Goal: Transaction & Acquisition: Purchase product/service

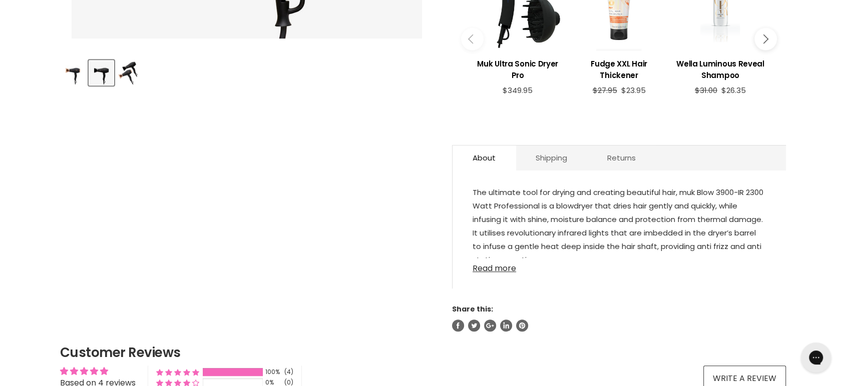
click at [504, 269] on link "Read more" at bounding box center [618, 265] width 293 height 15
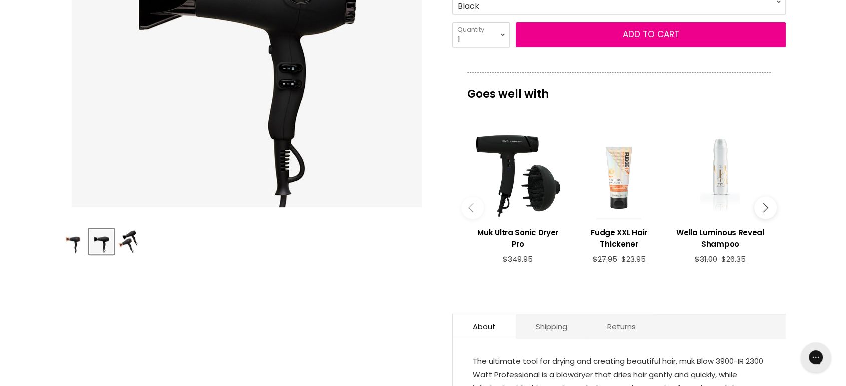
scroll to position [278, 0]
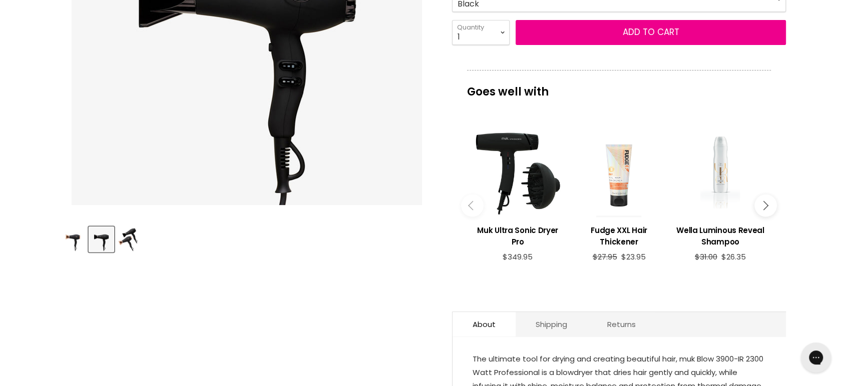
click at [104, 239] on img "Product thumbnails" at bounding box center [102, 240] width 24 height 24
click at [127, 239] on img "Product thumbnails" at bounding box center [128, 240] width 20 height 24
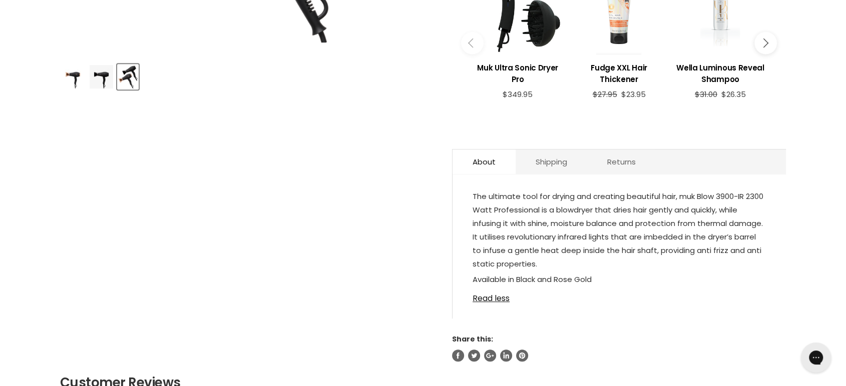
scroll to position [444, 0]
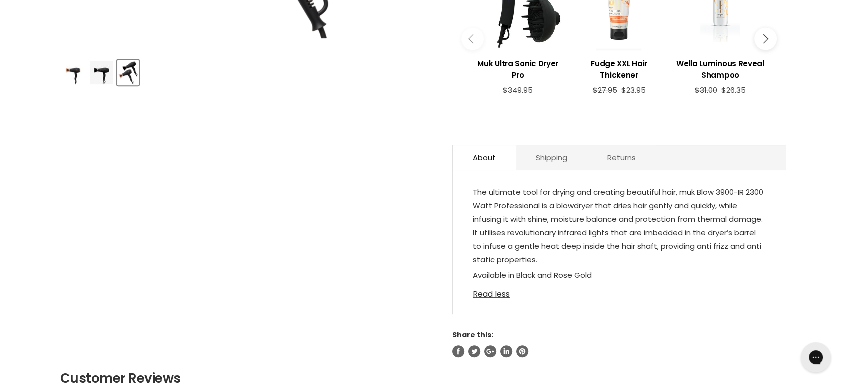
click at [486, 293] on link "Read less" at bounding box center [618, 291] width 293 height 15
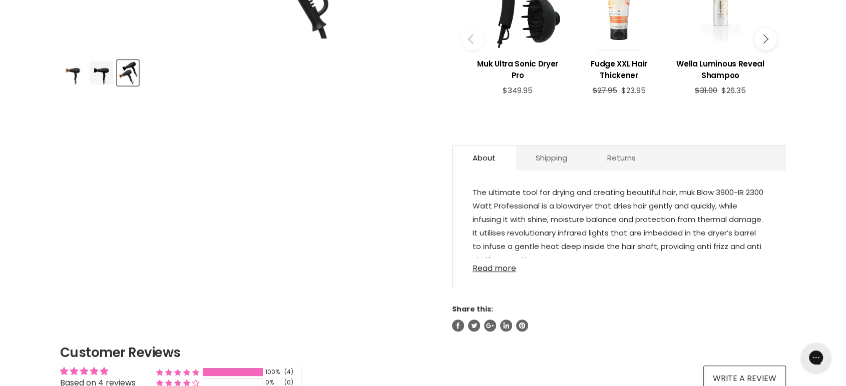
click at [490, 264] on link "Read more" at bounding box center [618, 265] width 293 height 15
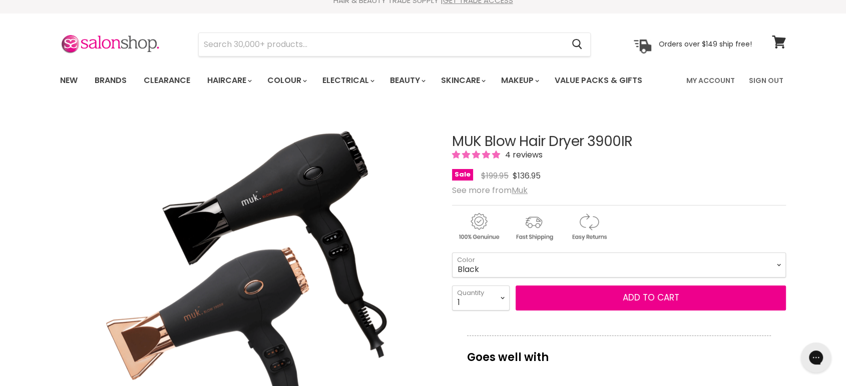
scroll to position [0, 0]
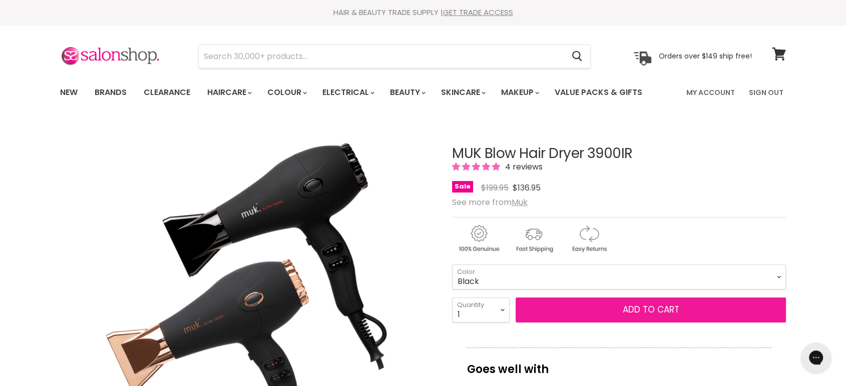
click at [644, 307] on span "Add to cart" at bounding box center [650, 310] width 57 height 12
click at [651, 311] on span "Add to cart" at bounding box center [650, 310] width 57 height 12
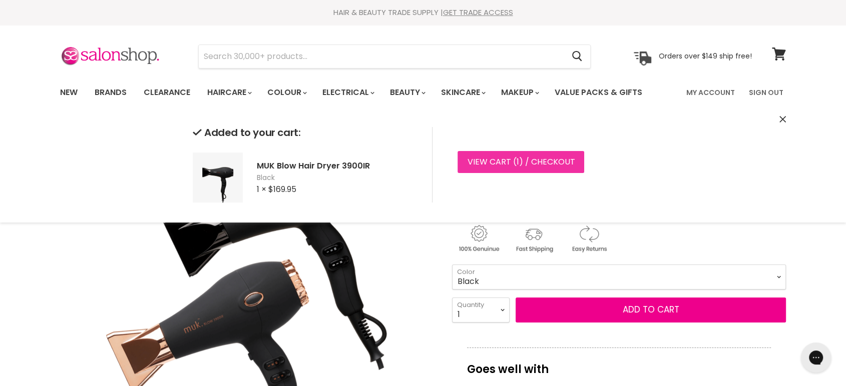
click at [501, 158] on link "View cart ( 1 ) / Checkout" at bounding box center [520, 162] width 127 height 22
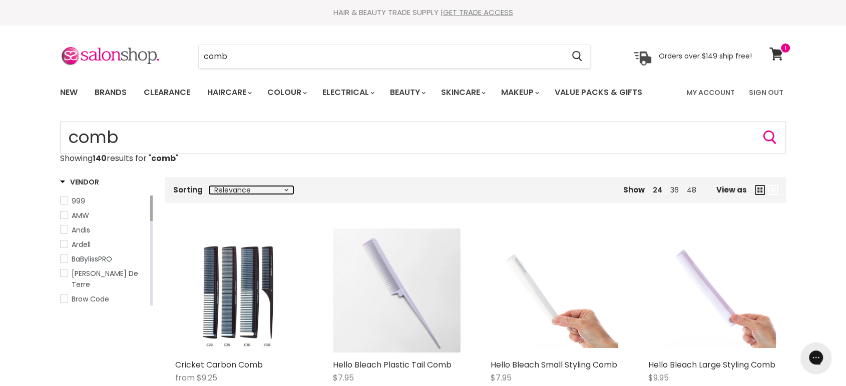
click at [265, 191] on select "Relevance Best Selling Lowest Price Highest Price Alphabetically, A-Z Alphabeti…" at bounding box center [251, 190] width 84 height 8
select select "price-ascending"
click at [209, 186] on select "Relevance Best Selling Lowest Price Highest Price Alphabetically, A-Z Alphabeti…" at bounding box center [251, 190] width 84 height 8
select select "price-ascending"
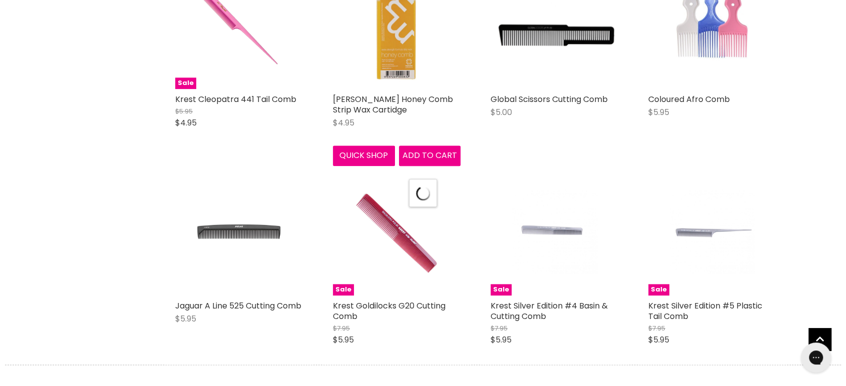
select select "price-ascending"
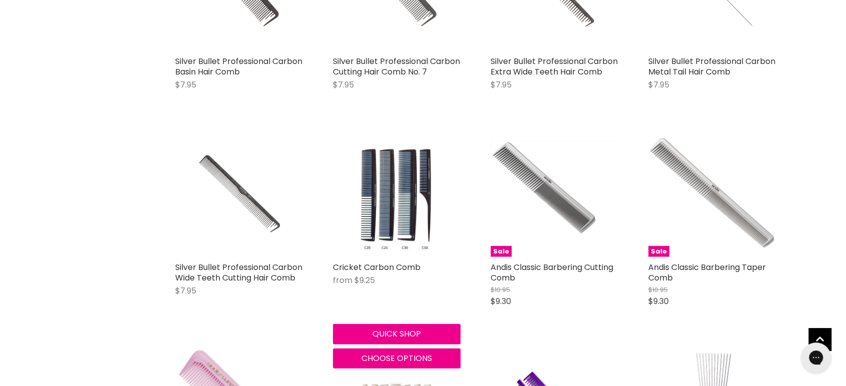
scroll to position [2502, 0]
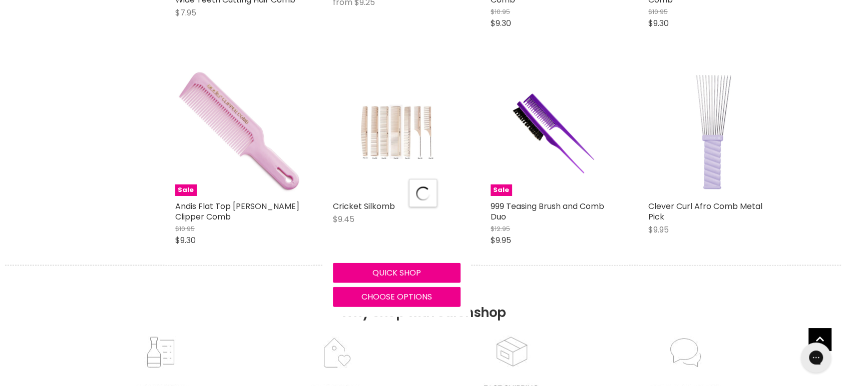
select select "price-ascending"
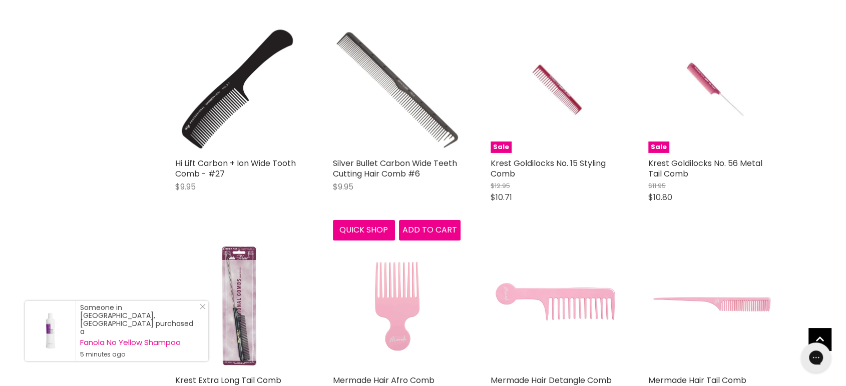
scroll to position [3669, 0]
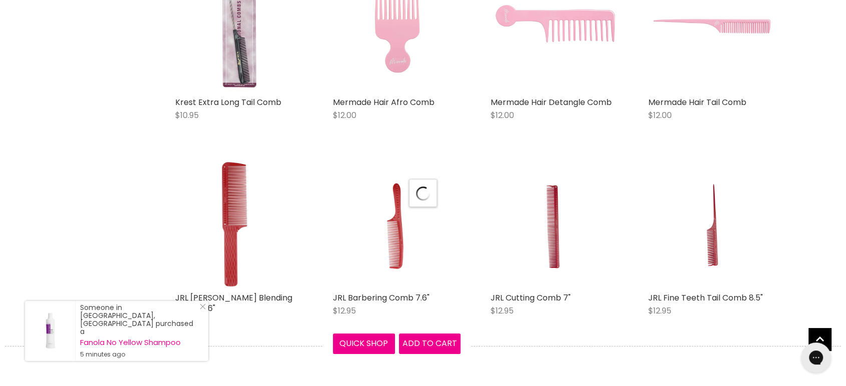
select select "price-ascending"
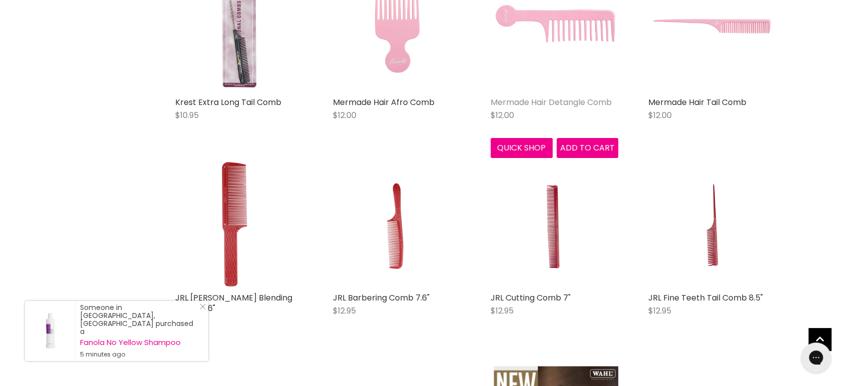
click at [565, 101] on link "Mermade Hair Detangle Comb" at bounding box center [550, 103] width 121 height 12
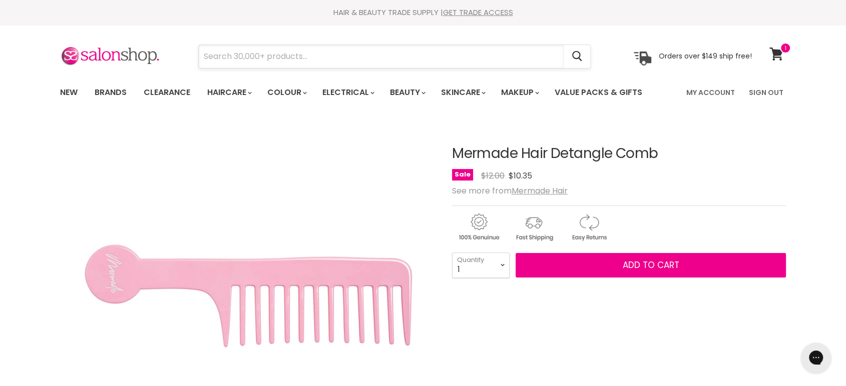
click at [316, 47] on input "Search" at bounding box center [381, 56] width 365 height 23
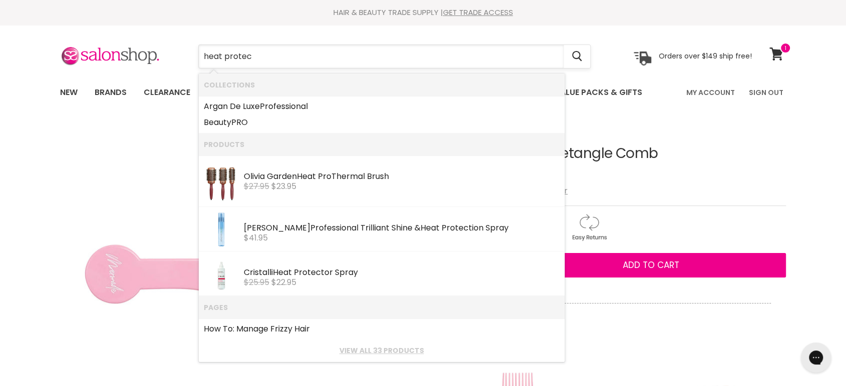
type input "heat protect"
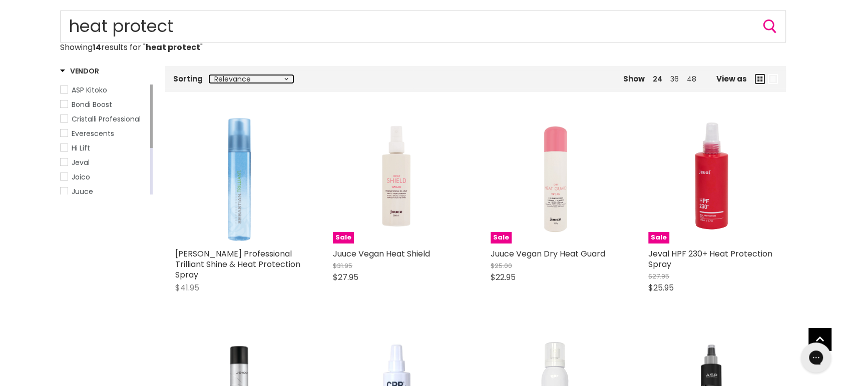
click at [264, 82] on select "Relevance Best Selling Lowest Price Highest Price Alphabetically, A-Z Alphabeti…" at bounding box center [251, 79] width 84 height 8
select select "price-ascending"
click at [209, 75] on select "Relevance Best Selling Lowest Price Highest Price Alphabetically, A-Z Alphabeti…" at bounding box center [251, 79] width 84 height 8
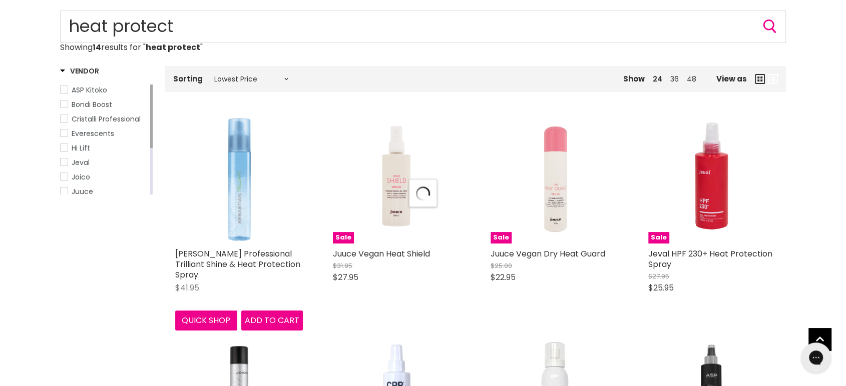
select select "price-ascending"
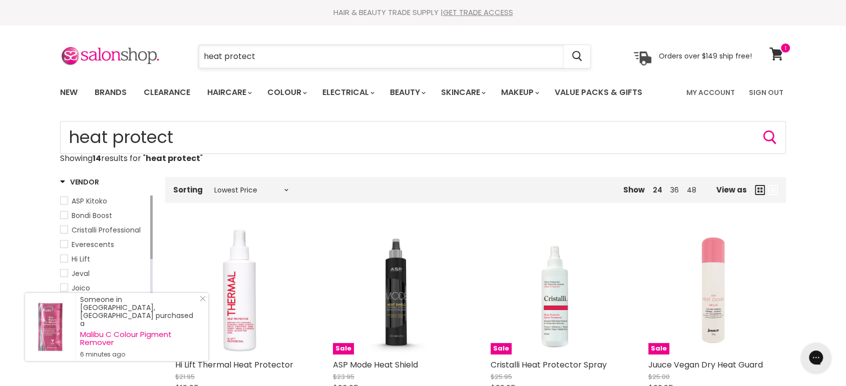
click at [316, 55] on input "heat protect" at bounding box center [381, 56] width 365 height 23
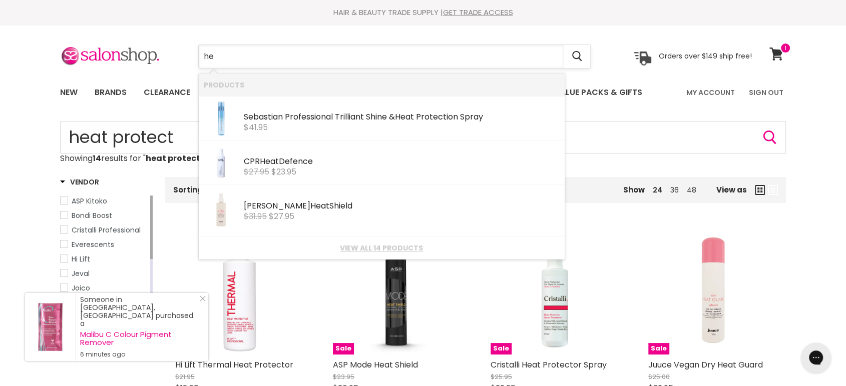
type input "h"
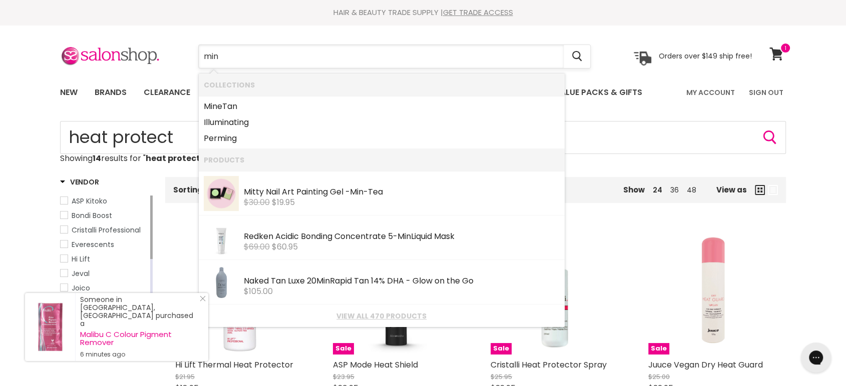
type input "mini"
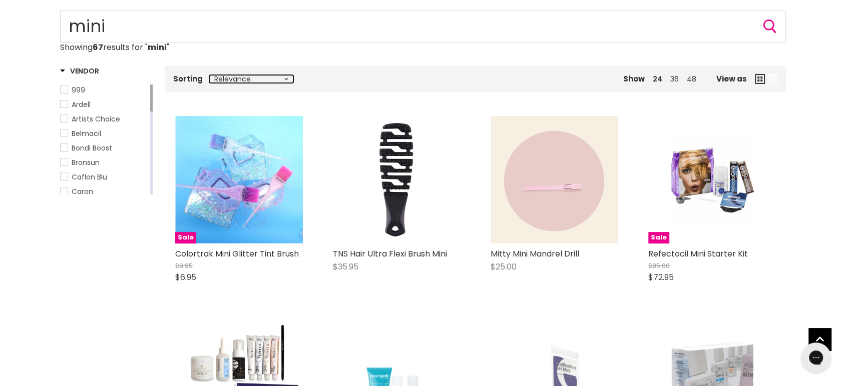
click at [251, 77] on select "Relevance Best Selling Lowest Price Highest Price Alphabetically, A-Z Alphabeti…" at bounding box center [251, 79] width 84 height 8
select select "price-ascending"
click at [209, 75] on select "Relevance Best Selling Lowest Price Highest Price Alphabetically, A-Z Alphabeti…" at bounding box center [251, 79] width 84 height 8
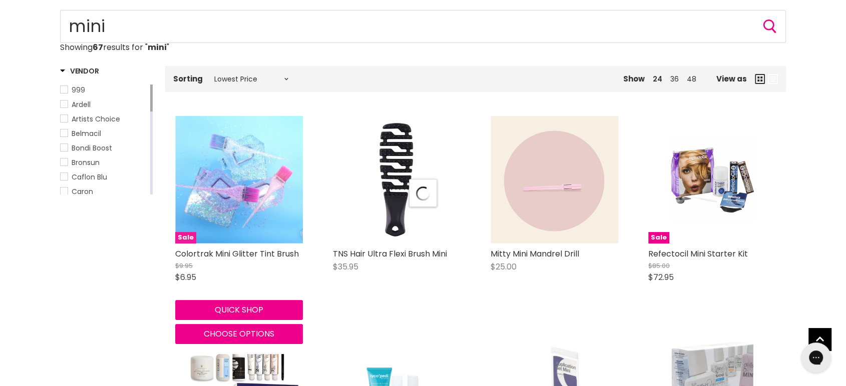
select select "price-ascending"
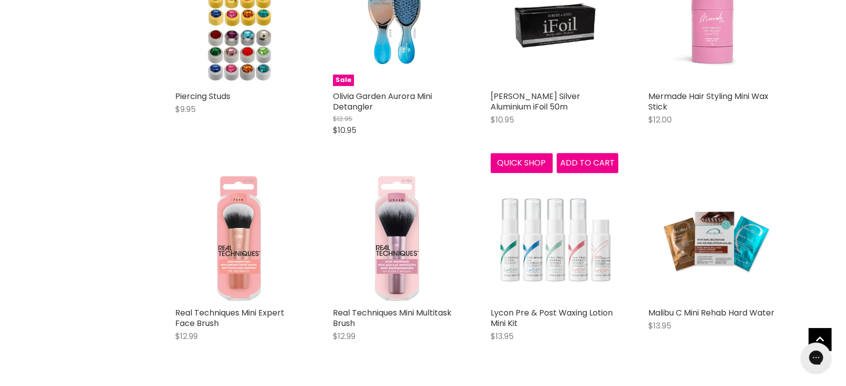
scroll to position [723, 0]
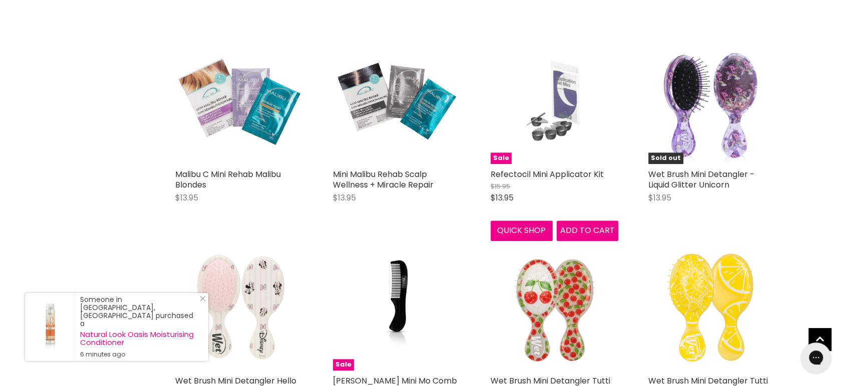
scroll to position [1112, 0]
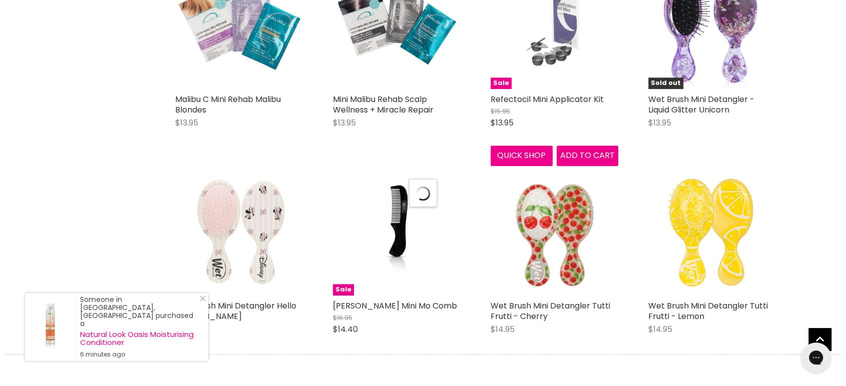
select select "price-ascending"
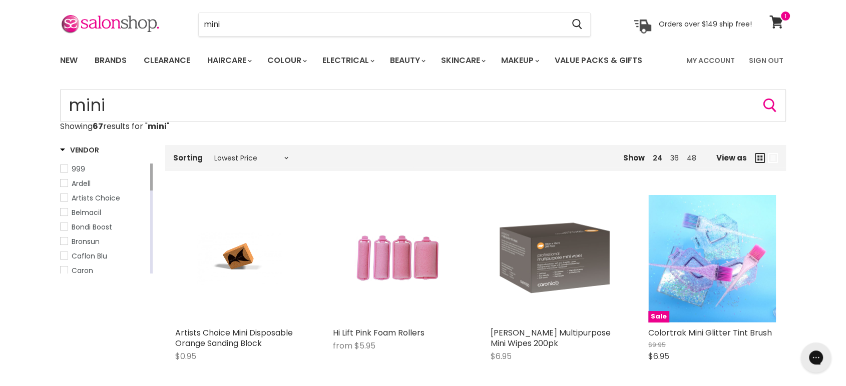
scroll to position [0, 0]
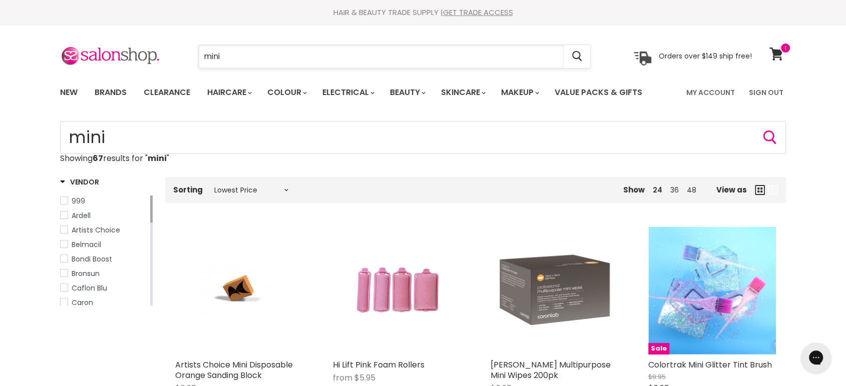
click at [254, 47] on input "mini" at bounding box center [381, 56] width 365 height 23
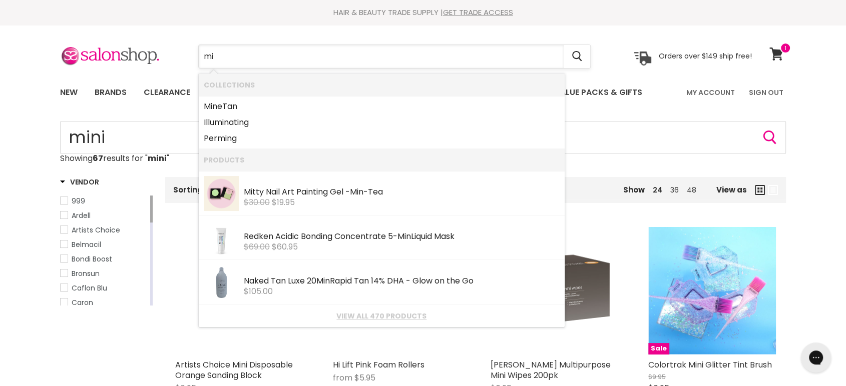
type input "m"
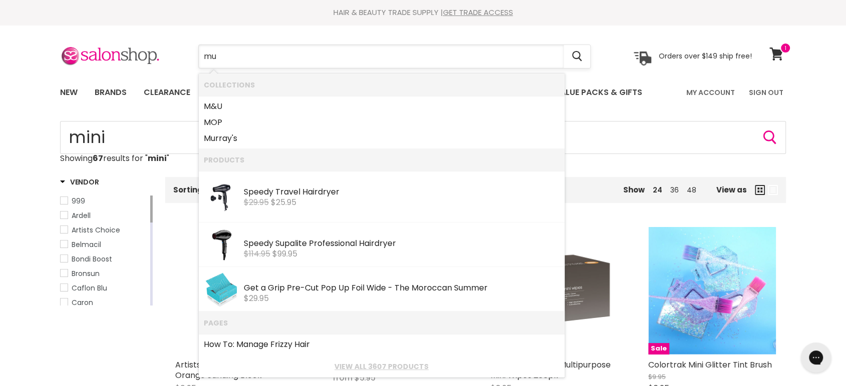
type input "muk"
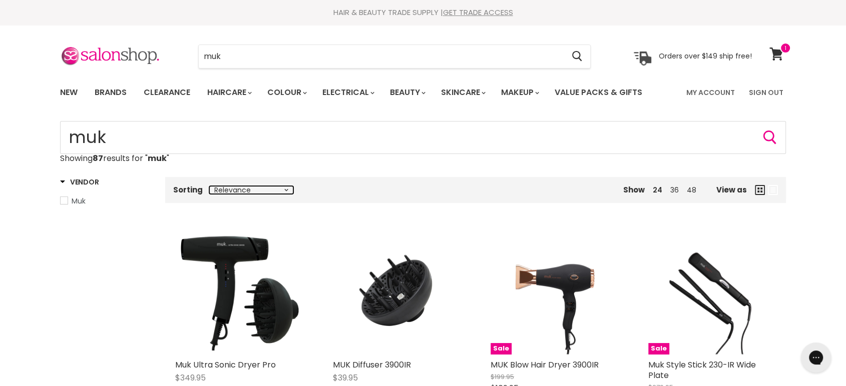
click at [284, 187] on select "Relevance Best Selling Lowest Price Highest Price Alphabetically, A-Z Alphabeti…" at bounding box center [251, 190] width 84 height 8
select select "price-ascending"
click at [209, 186] on select "Relevance Best Selling Lowest Price Highest Price Alphabetically, A-Z Alphabeti…" at bounding box center [251, 190] width 84 height 8
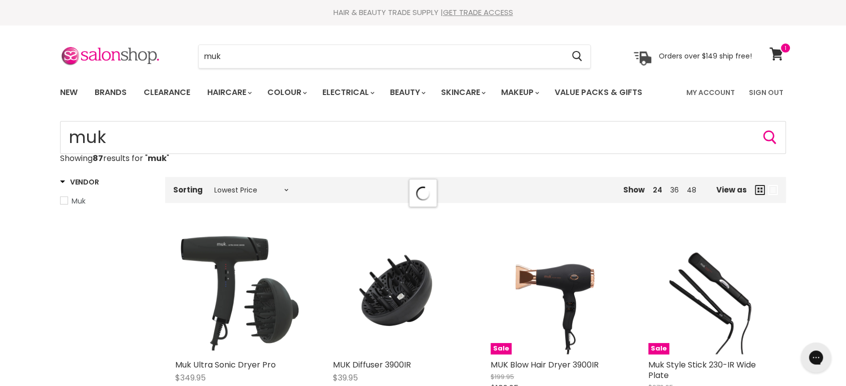
select select "price-ascending"
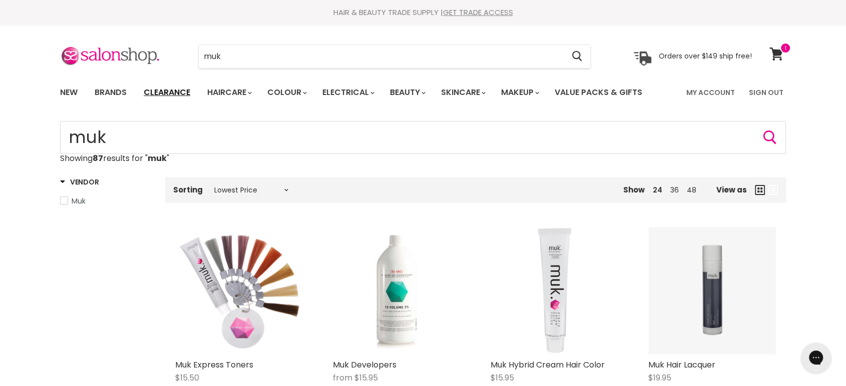
click at [170, 90] on link "Clearance" at bounding box center [167, 92] width 62 height 21
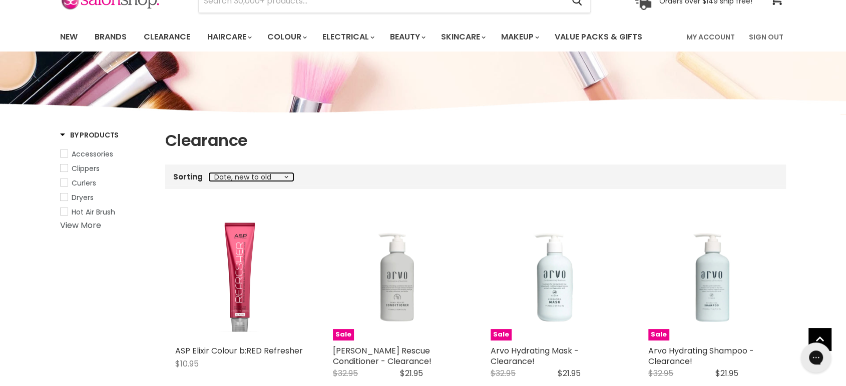
click at [278, 179] on select "Best selling Featured Price, low to high Price, high to low Alphabetically, A-Z…" at bounding box center [251, 177] width 84 height 8
select select "price-ascending"
click at [209, 173] on select "Best selling Featured Price, low to high Price, high to low Alphabetically, A-Z…" at bounding box center [251, 177] width 84 height 8
select select "price-ascending"
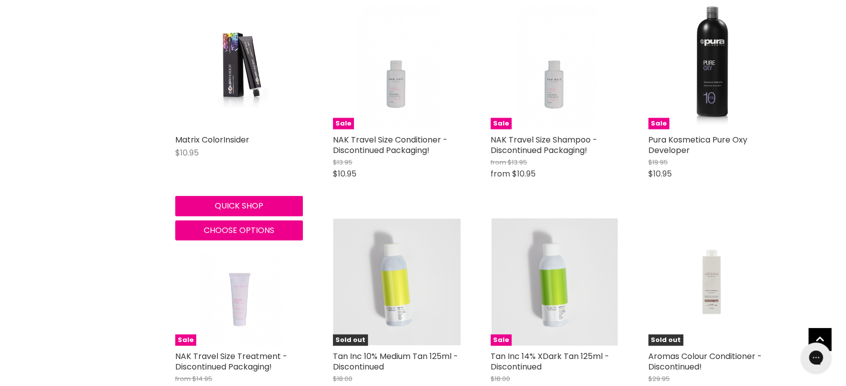
scroll to position [2557, 0]
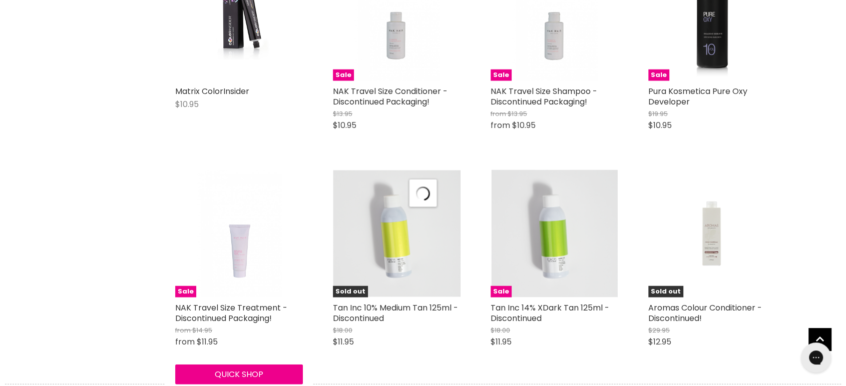
select select "price-ascending"
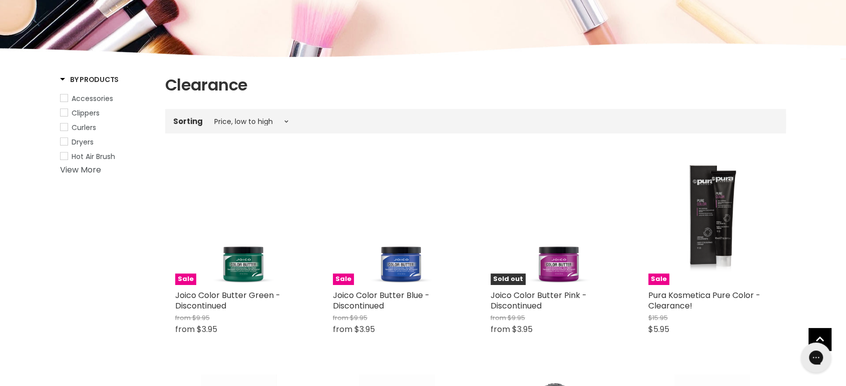
scroll to position [0, 0]
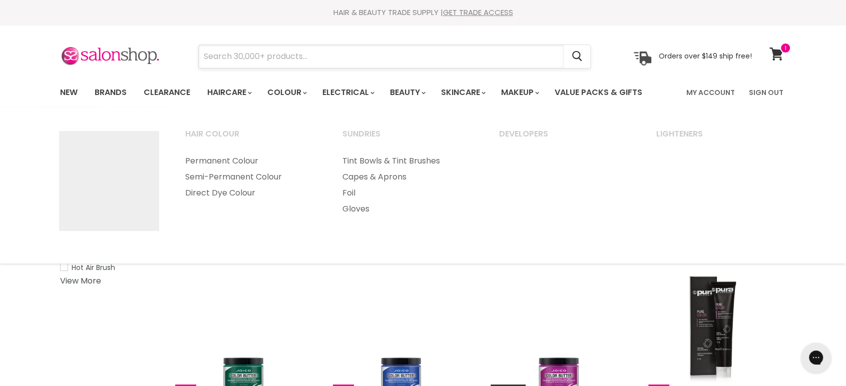
click at [276, 59] on input "Search" at bounding box center [381, 56] width 365 height 23
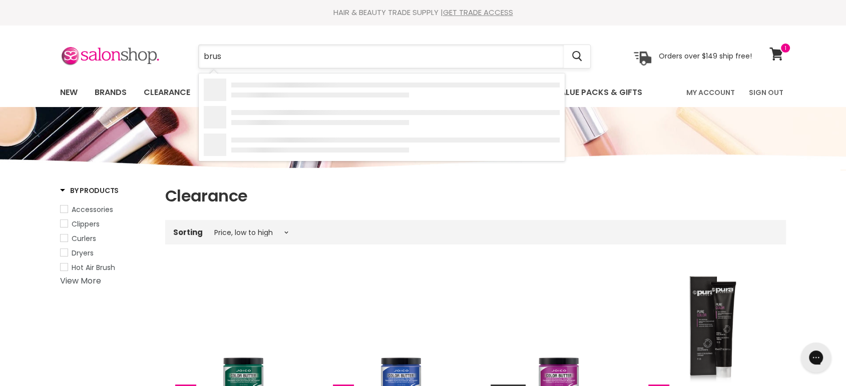
type input "brush"
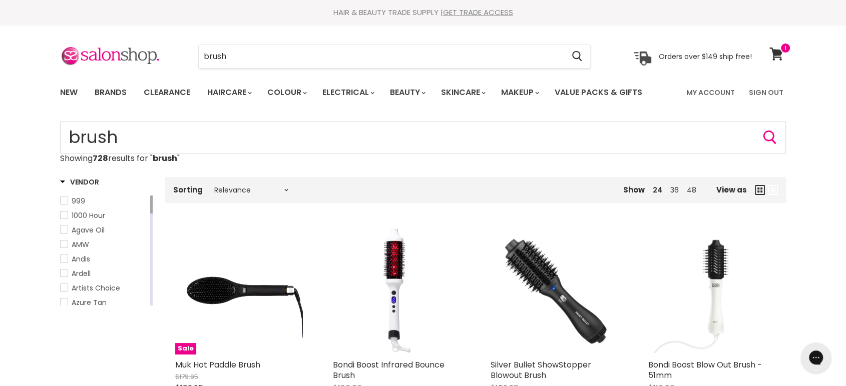
select select "price-ascending"
click at [209, 186] on select "Relevance Best Selling Lowest Price Highest Price Alphabetically, A-Z Alphabeti…" at bounding box center [251, 190] width 84 height 8
select select "price-ascending"
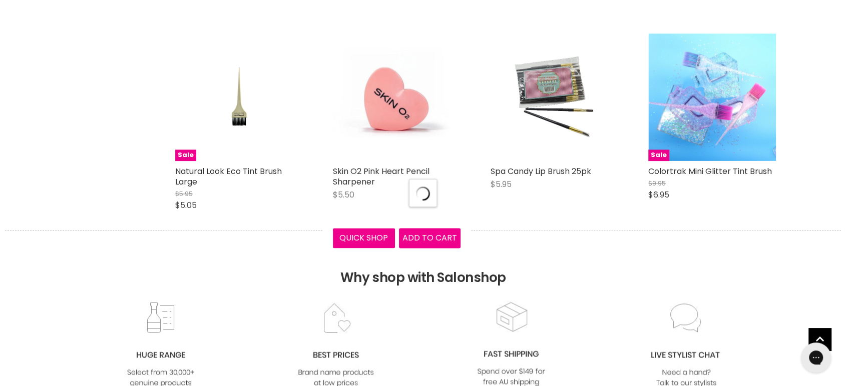
select select "price-ascending"
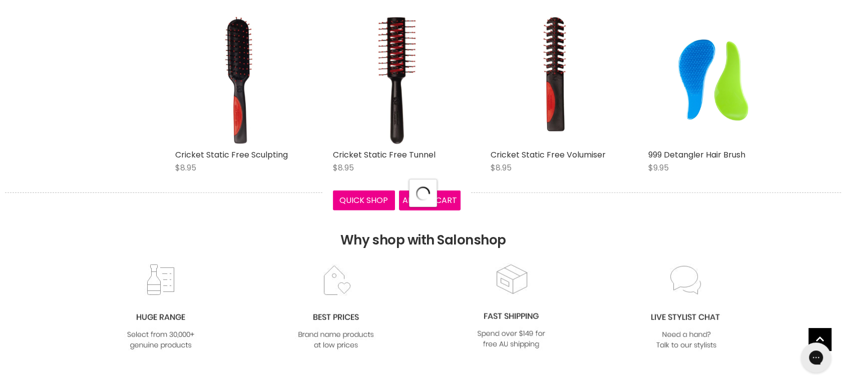
select select "price-ascending"
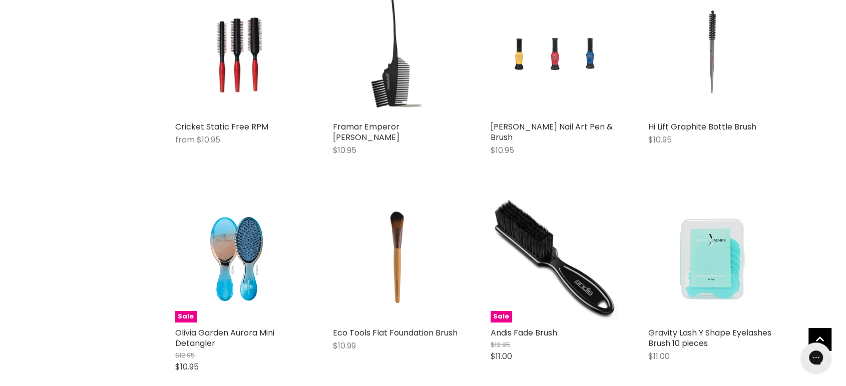
scroll to position [3446, 0]
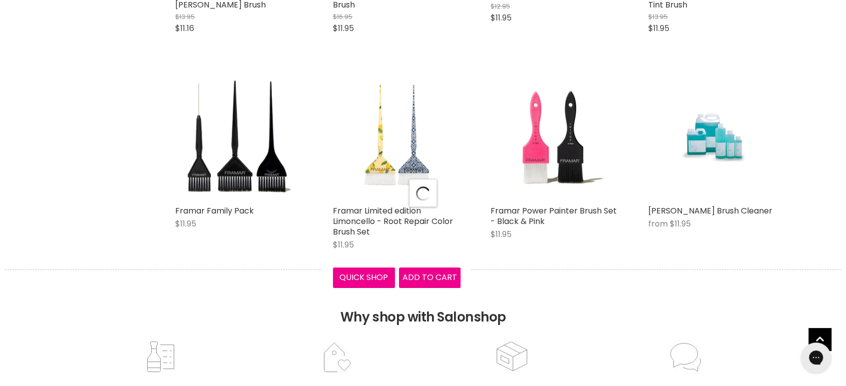
select select "price-ascending"
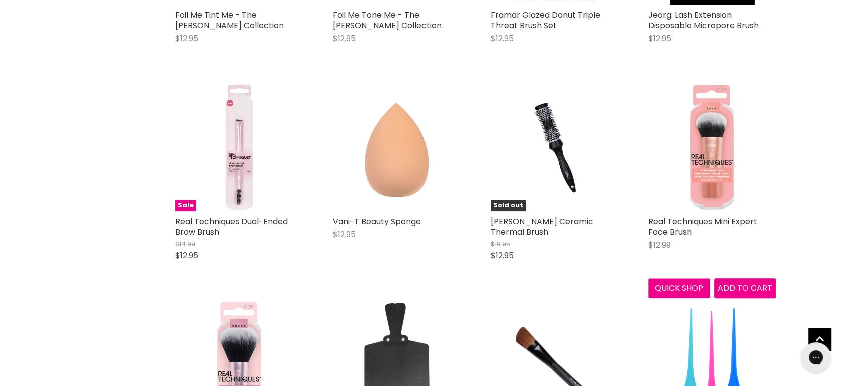
scroll to position [4781, 0]
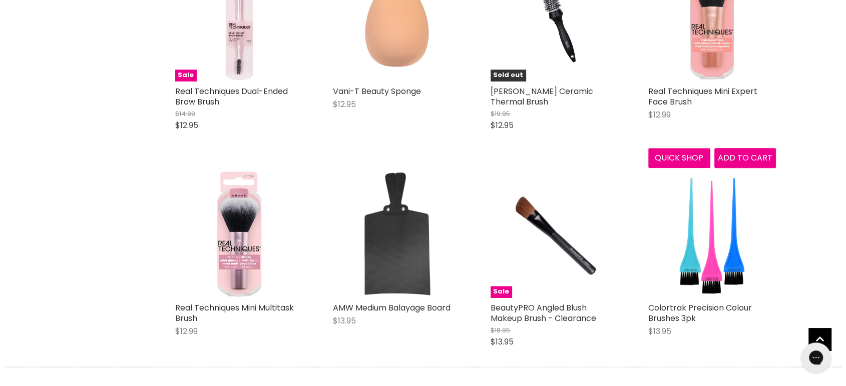
scroll to position [4948, 0]
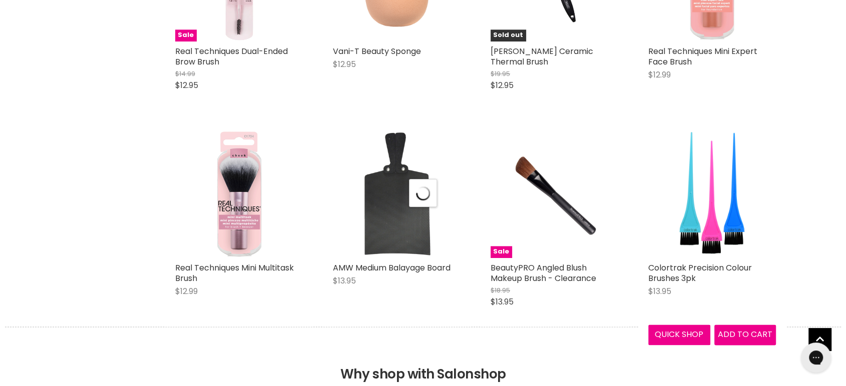
select select "price-ascending"
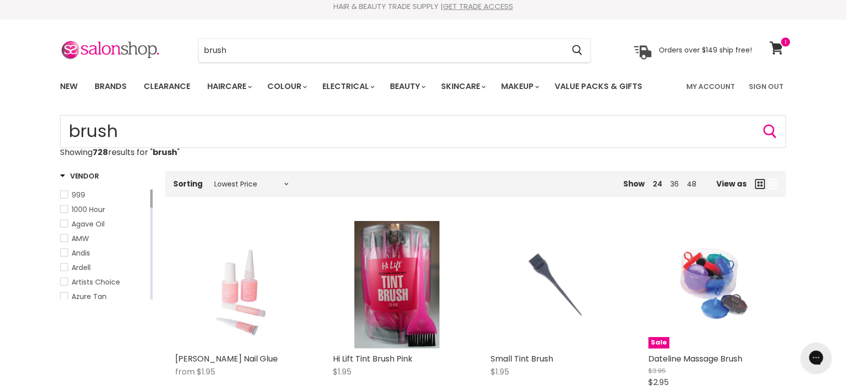
scroll to position [0, 0]
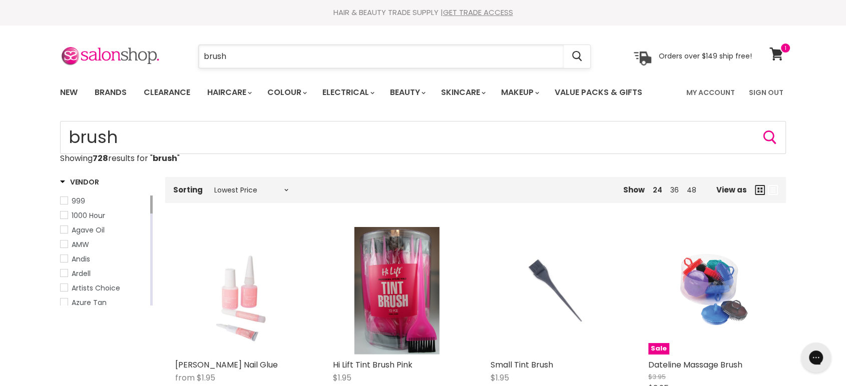
click at [243, 60] on input "brush" at bounding box center [381, 56] width 365 height 23
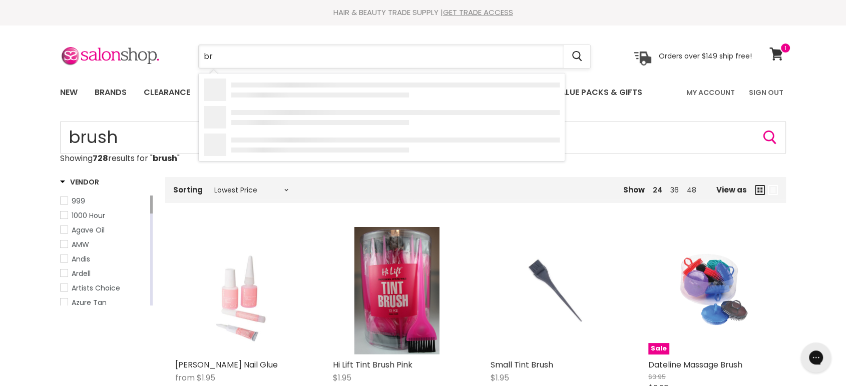
type input "b"
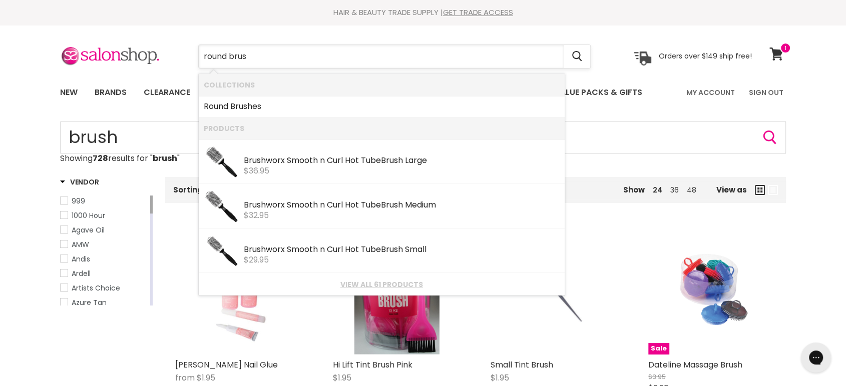
type input "round brush"
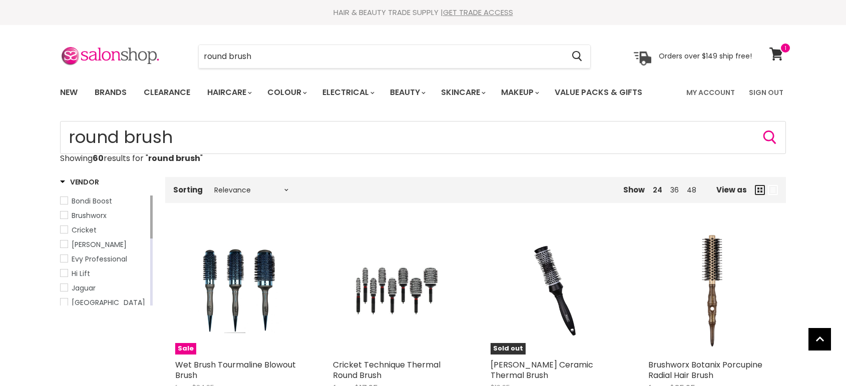
scroll to position [56, 0]
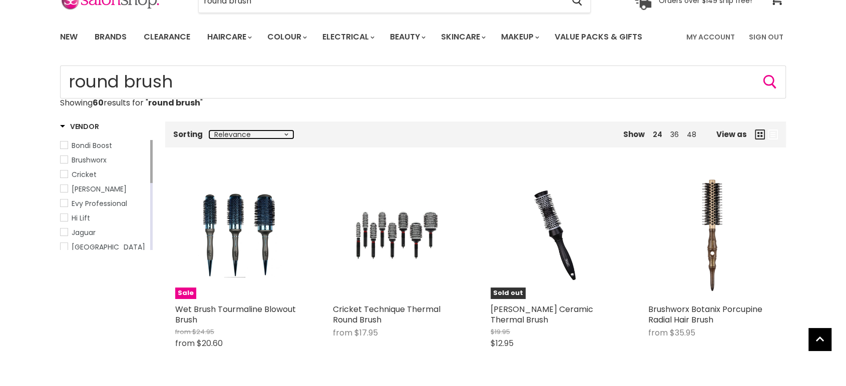
click at [261, 137] on select "Relevance Best Selling Lowest Price Highest Price Alphabetically, A-Z Alphabeti…" at bounding box center [251, 135] width 84 height 8
select select "price-ascending"
click at [209, 131] on select "Relevance Best Selling Lowest Price Highest Price Alphabetically, A-Z Alphabeti…" at bounding box center [251, 135] width 84 height 8
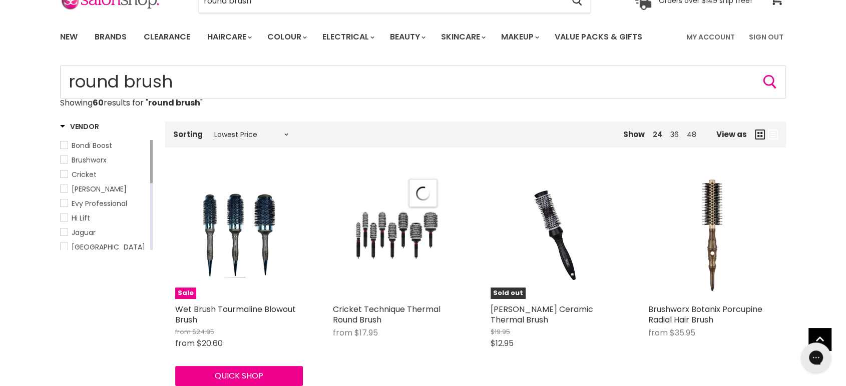
select select "price-ascending"
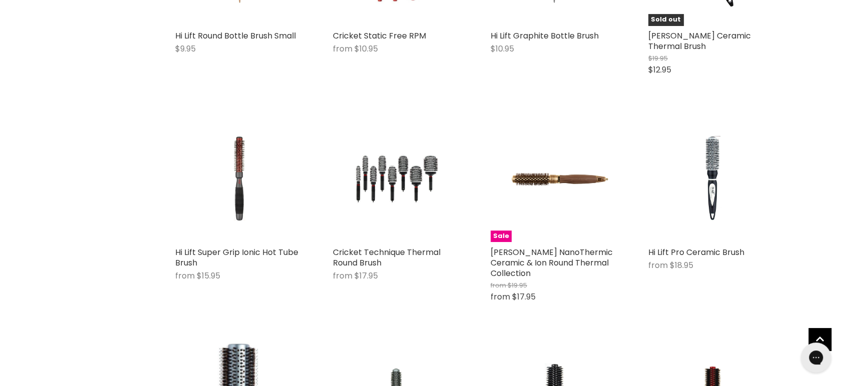
scroll to position [333, 0]
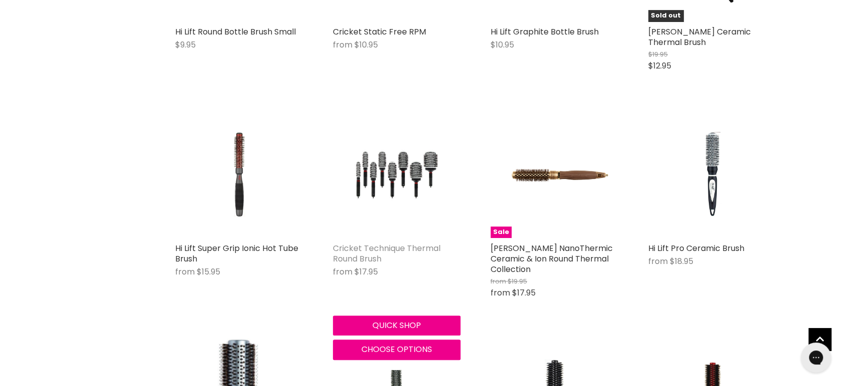
click at [354, 248] on link "Cricket Technique Thermal Round Brush" at bounding box center [387, 254] width 108 height 22
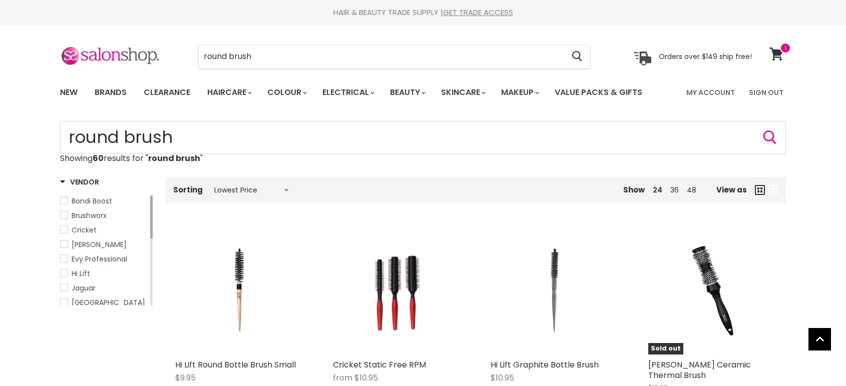
select select "price-ascending"
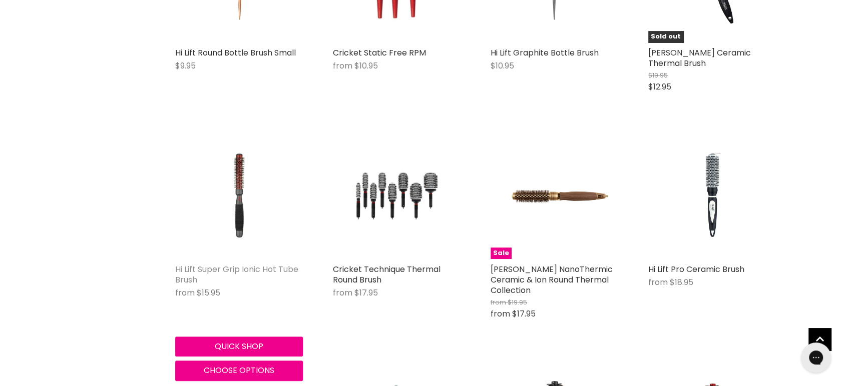
click at [226, 264] on link "Hi Lift Super Grip Ionic Hot Tube Brush" at bounding box center [236, 275] width 123 height 22
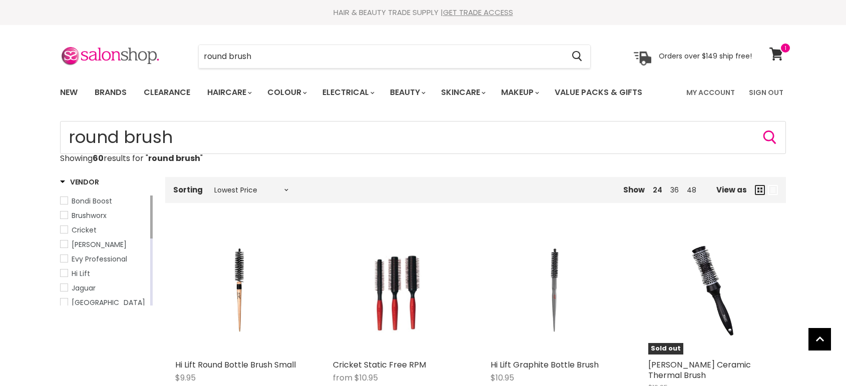
select select "price-ascending"
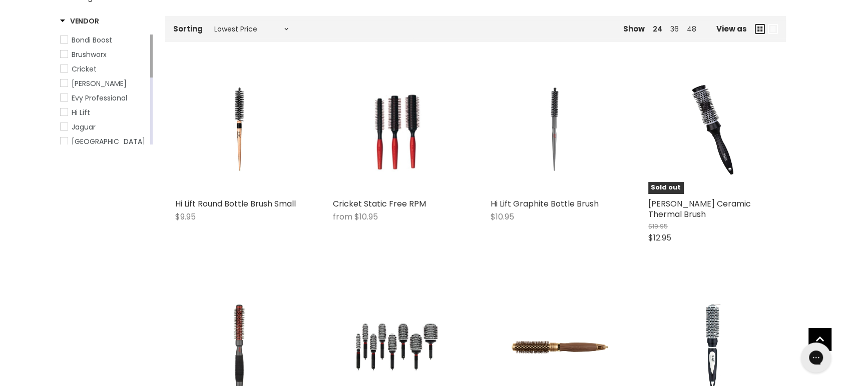
scroll to position [145, 0]
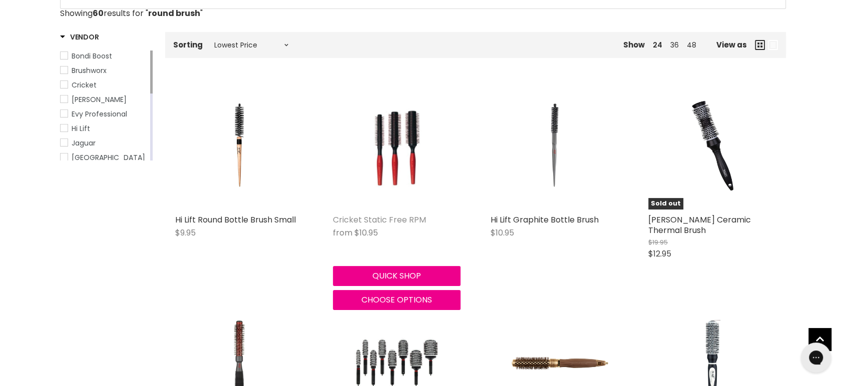
click at [376, 222] on link "Cricket Static Free RPM" at bounding box center [379, 220] width 93 height 12
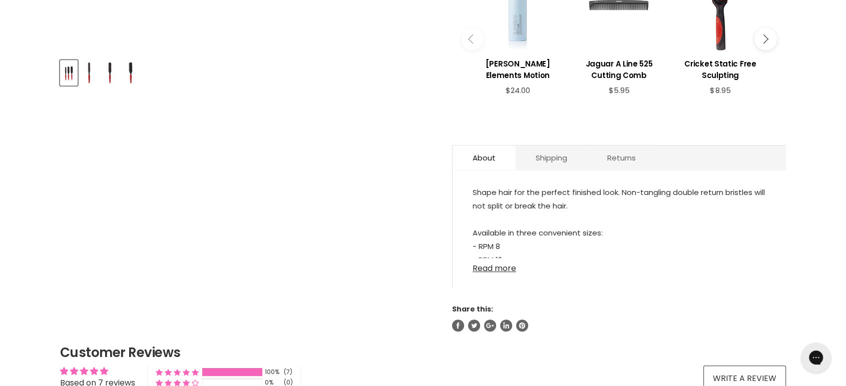
click at [487, 266] on link "Read more" at bounding box center [618, 265] width 293 height 15
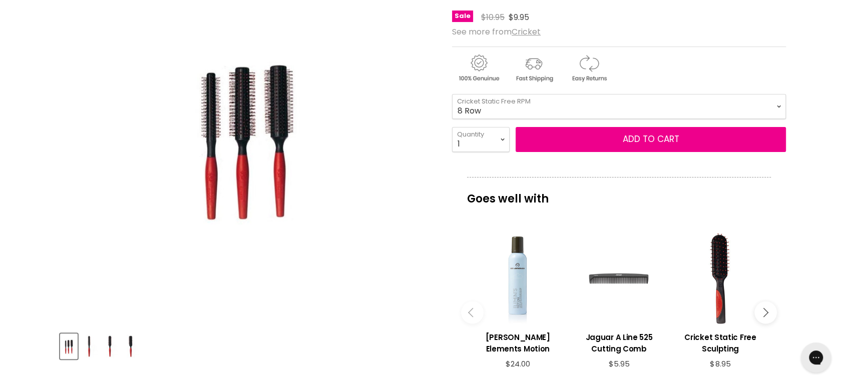
scroll to position [111, 0]
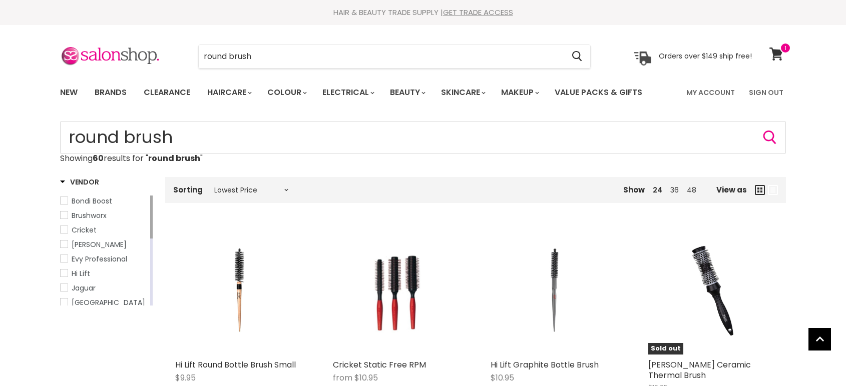
select select "price-ascending"
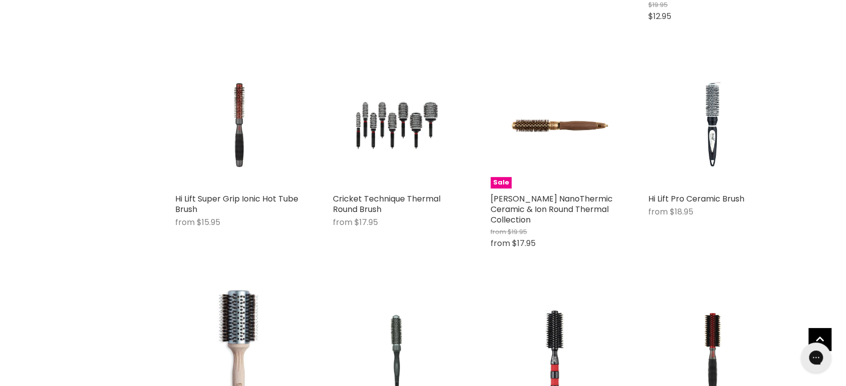
scroll to position [328, 0]
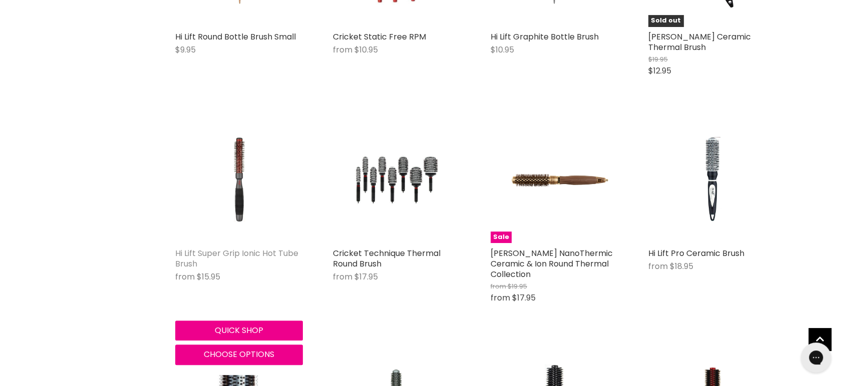
click at [217, 248] on link "Hi Lift Super Grip Ionic Hot Tube Brush" at bounding box center [236, 259] width 123 height 22
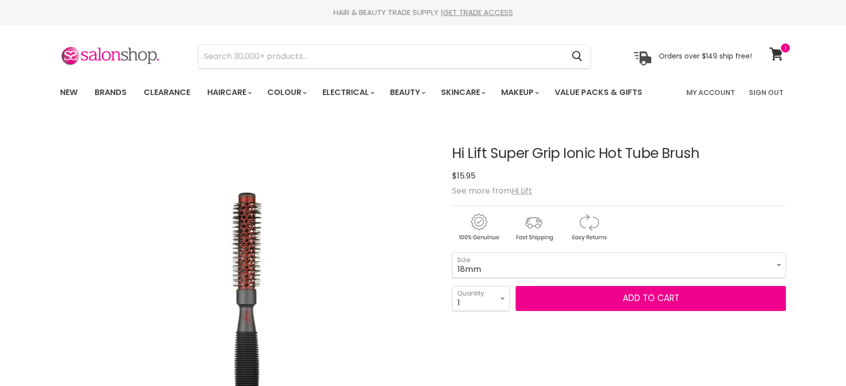
scroll to position [56, 0]
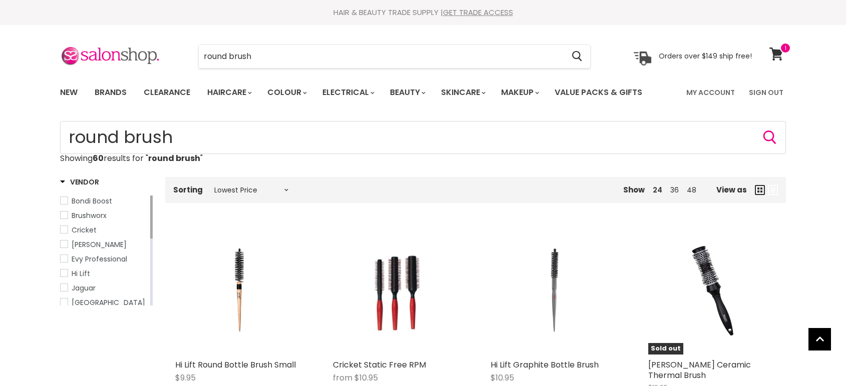
select select "price-ascending"
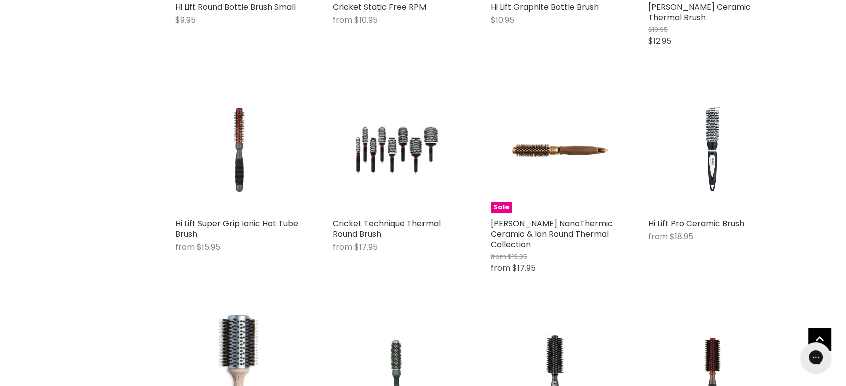
scroll to position [312, 0]
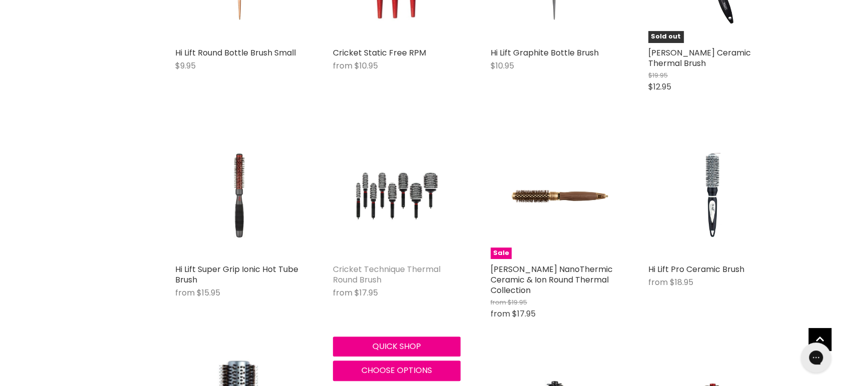
click at [357, 264] on link "Cricket Technique Thermal Round Brush" at bounding box center [387, 275] width 108 height 22
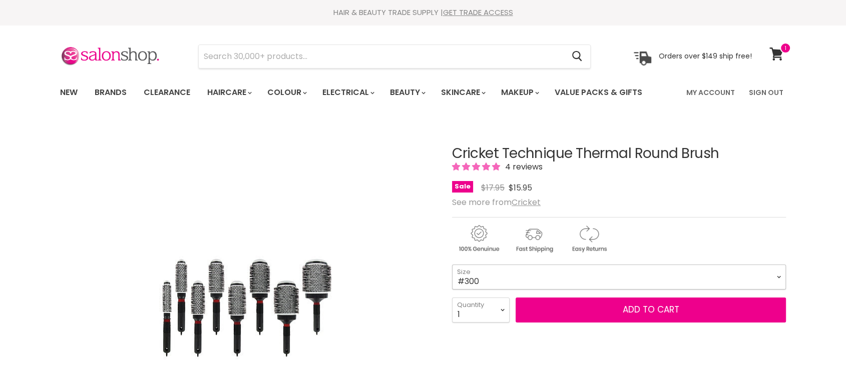
drag, startPoint x: 0, startPoint y: 0, endPoint x: 551, endPoint y: 282, distance: 619.0
click at [551, 282] on select "#300 #310 #330 #350 #370 #390 #400 #450" at bounding box center [619, 277] width 334 height 25
click at [452, 265] on select "#300 #310 #330 #350 #370 #390 #400 #450" at bounding box center [619, 277] width 334 height 25
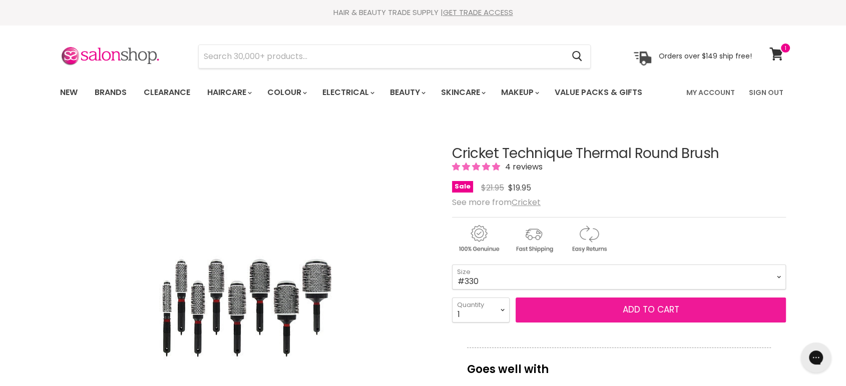
click at [643, 308] on button "Add to cart" at bounding box center [650, 310] width 270 height 25
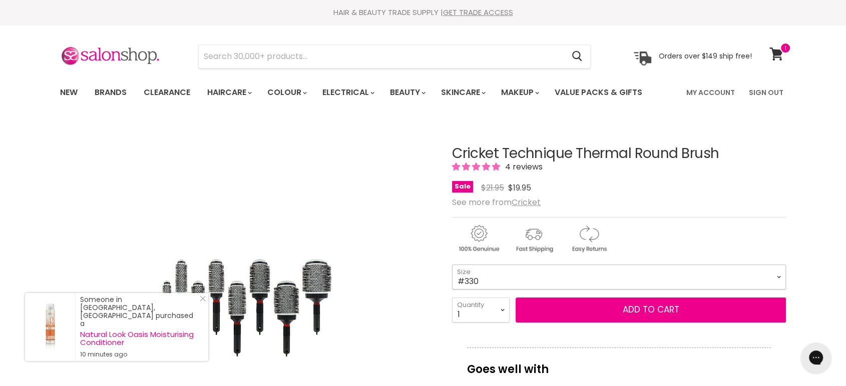
click at [560, 283] on select "#300 #310 #330 #350 #370 #390 #400 #450" at bounding box center [619, 277] width 334 height 25
select select "#300"
click at [452, 265] on select "#300 #310 #330 #350 #370 #390 #400 #450" at bounding box center [619, 277] width 334 height 25
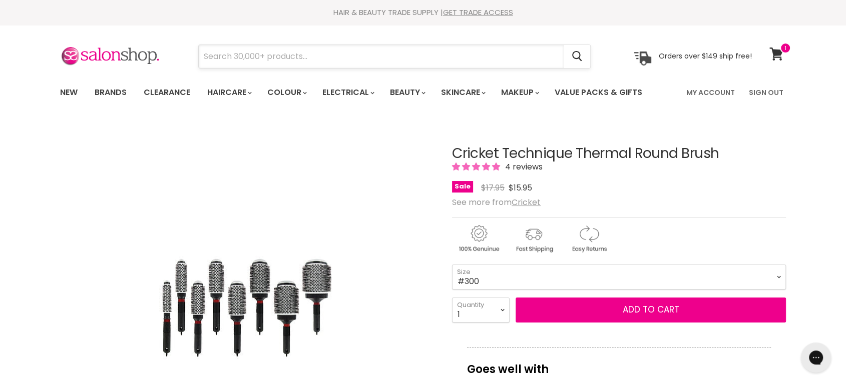
click at [328, 47] on input "Search" at bounding box center [381, 56] width 365 height 23
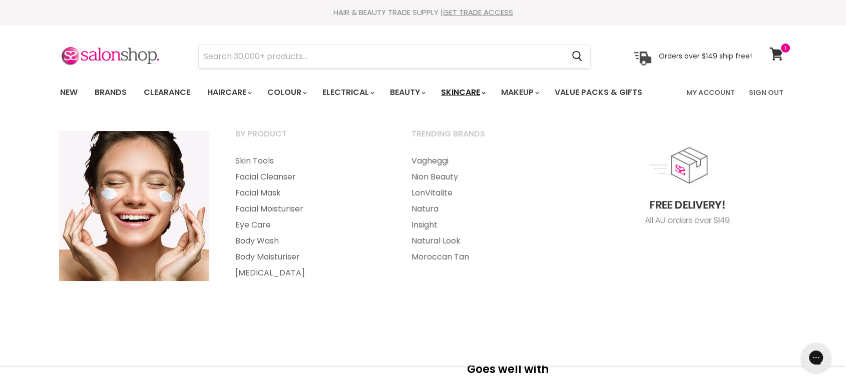
click at [462, 89] on link "Skincare" at bounding box center [462, 92] width 58 height 21
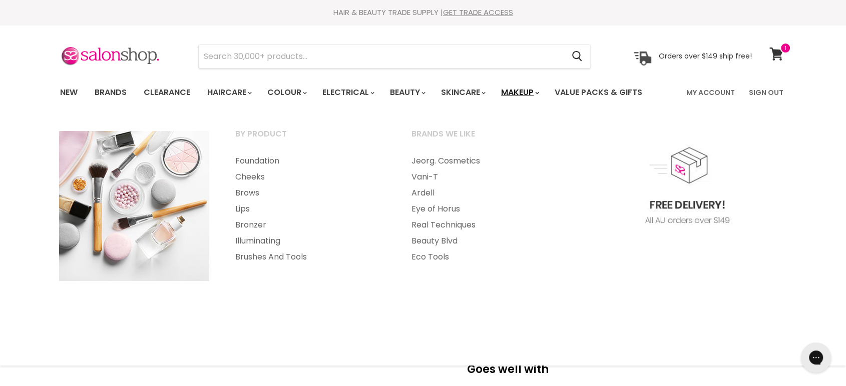
click at [529, 88] on link "Makeup" at bounding box center [519, 92] width 52 height 21
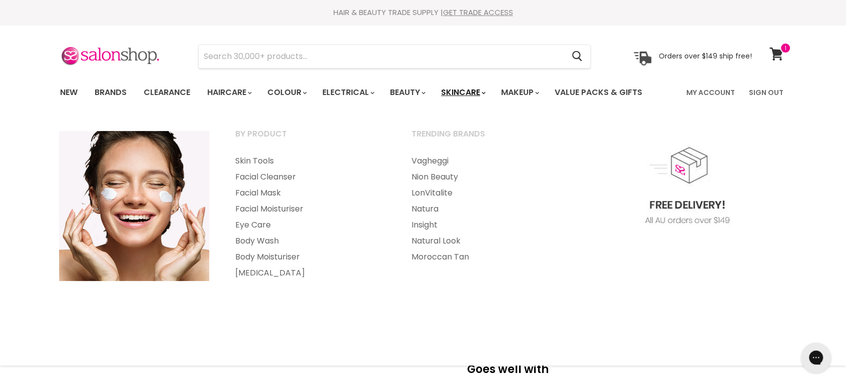
click at [467, 91] on link "Skincare" at bounding box center [462, 92] width 58 height 21
click at [260, 191] on link "Facial Mask" at bounding box center [310, 193] width 174 height 16
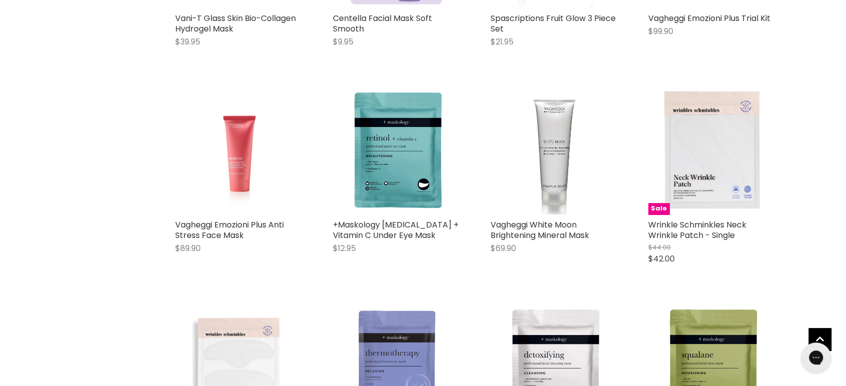
scroll to position [166, 0]
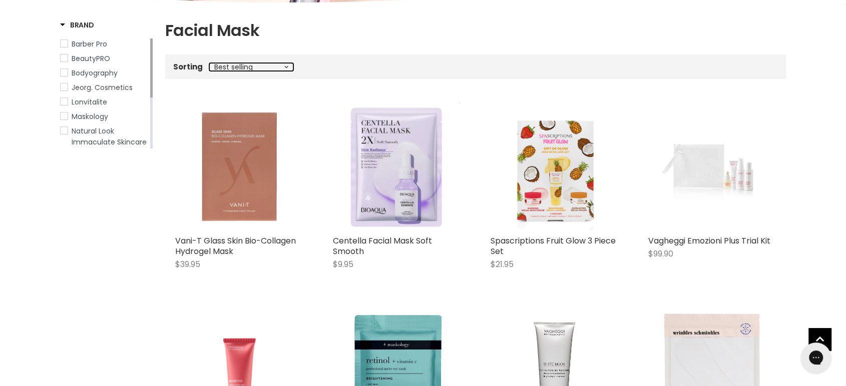
click at [278, 67] on select "Best selling Featured Price, low to high Price, high to low Alphabetically, A-Z…" at bounding box center [251, 67] width 84 height 8
select select "price-ascending"
click at [209, 63] on select "Best selling Featured Price, low to high Price, high to low Alphabetically, A-Z…" at bounding box center [251, 67] width 84 height 8
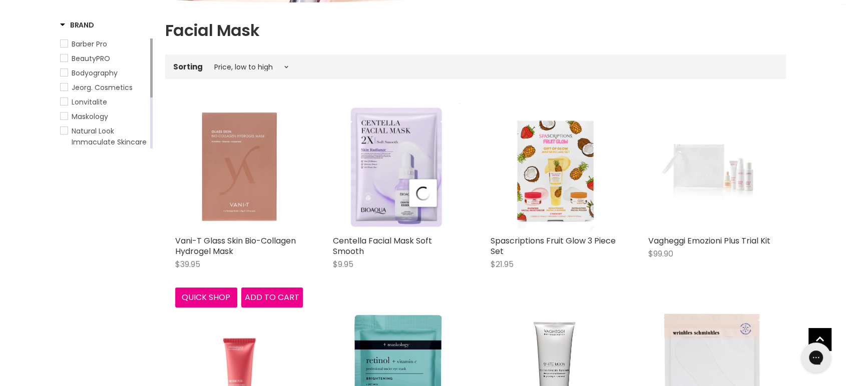
select select "price-ascending"
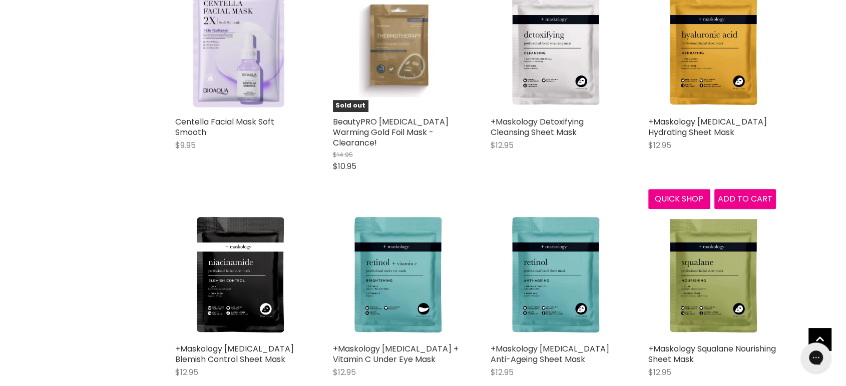
scroll to position [556, 0]
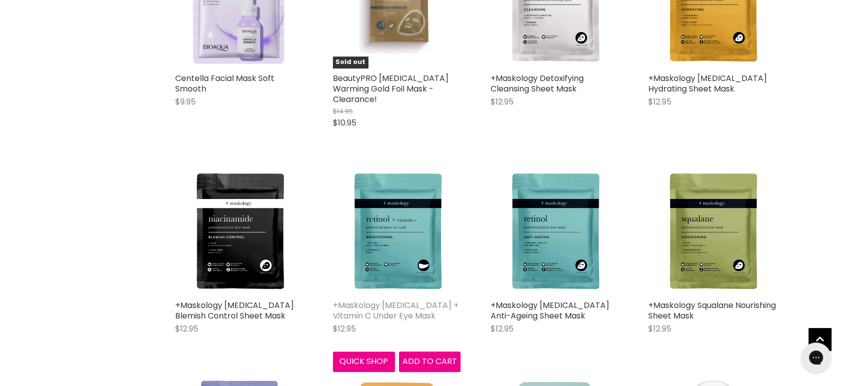
click at [389, 300] on link "+Maskology [MEDICAL_DATA] + Vitamin C Under Eye Mask" at bounding box center [396, 311] width 126 height 22
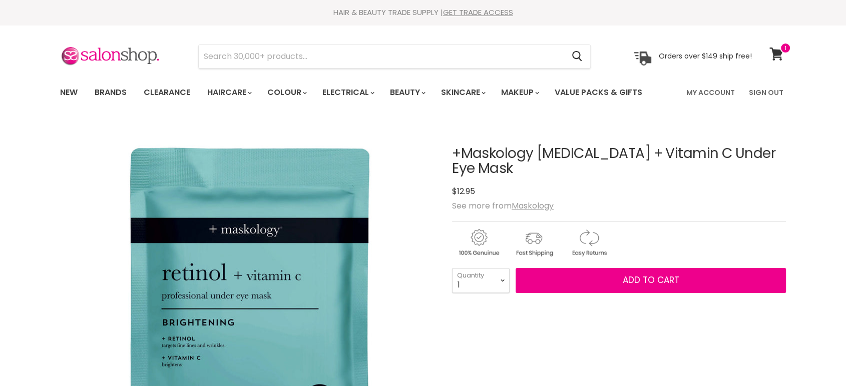
click at [660, 274] on span "Add to cart" at bounding box center [650, 280] width 57 height 12
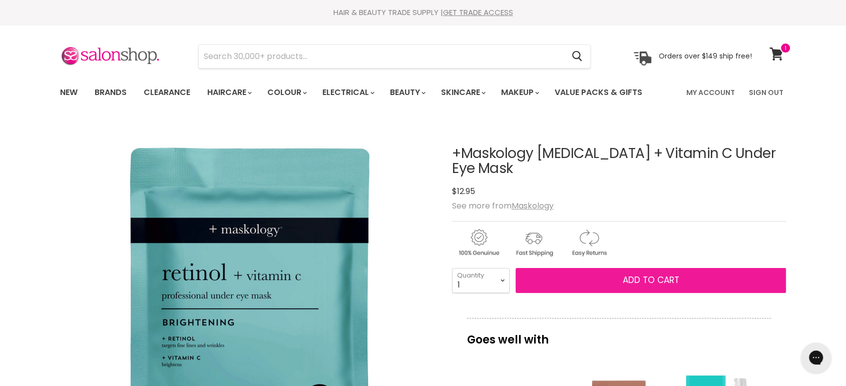
click at [671, 274] on span "Add to cart" at bounding box center [650, 280] width 57 height 12
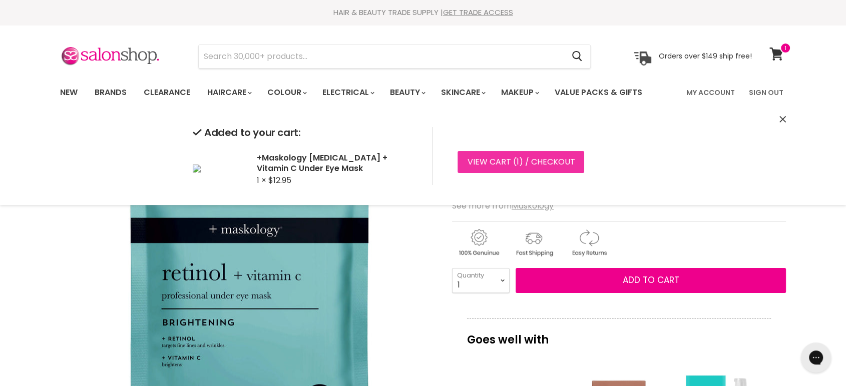
click at [486, 162] on link "View cart ( 1 ) / Checkout" at bounding box center [520, 162] width 127 height 22
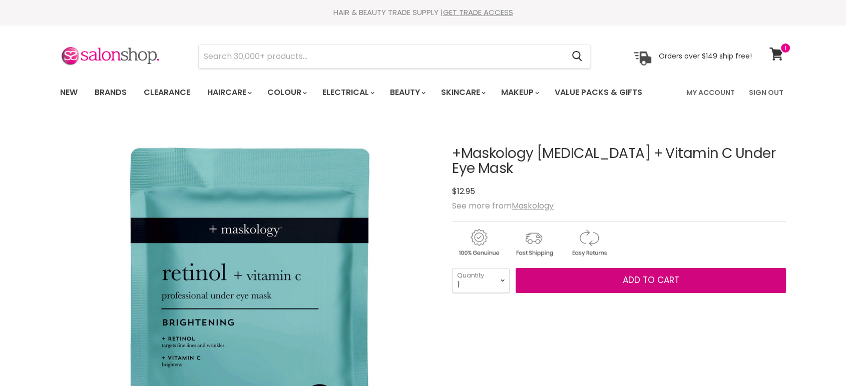
click at [634, 274] on span "Add to cart" at bounding box center [650, 280] width 57 height 12
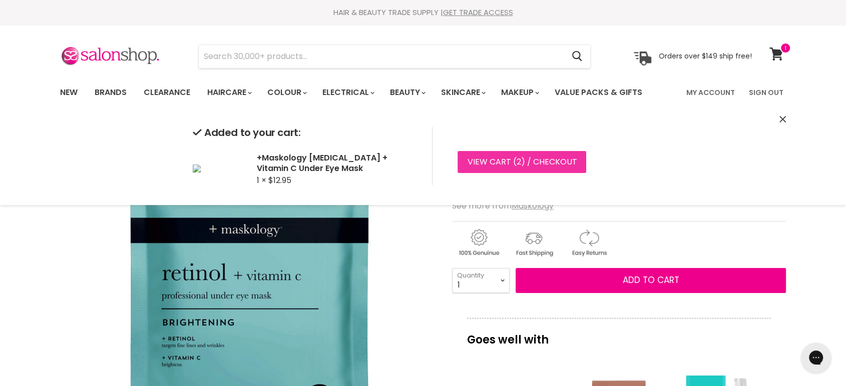
click at [558, 166] on link "View cart ( 2 ) / Checkout" at bounding box center [521, 162] width 129 height 22
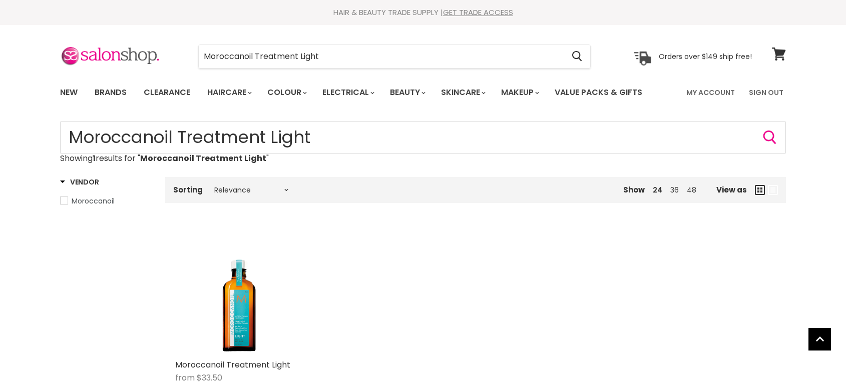
scroll to position [167, 0]
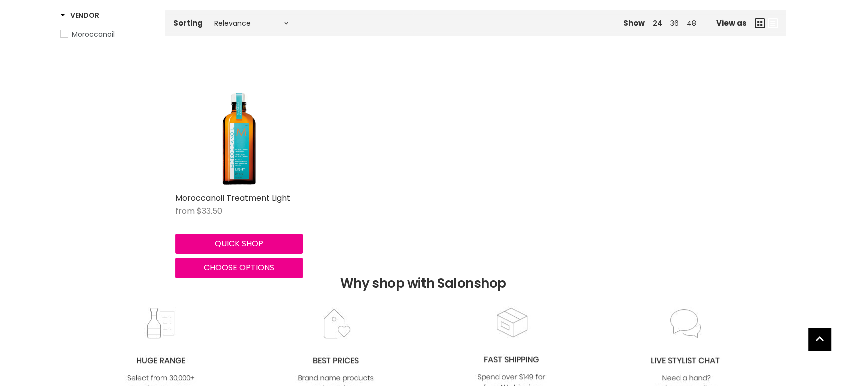
click at [248, 158] on img "Main content" at bounding box center [239, 125] width 100 height 128
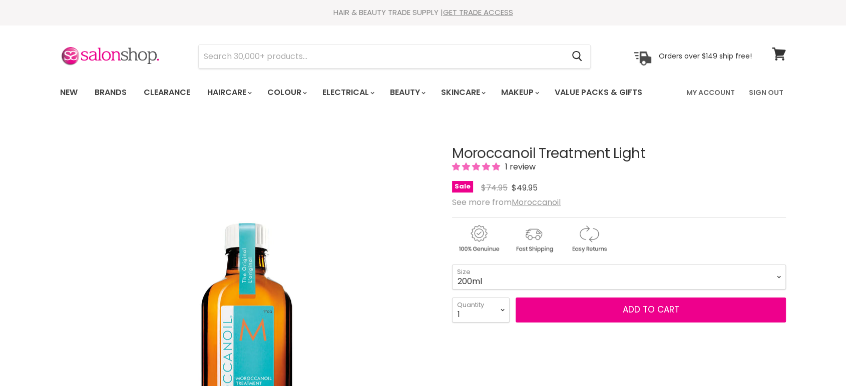
click at [452, 265] on select "100ml 200ml 25ml" at bounding box center [619, 277] width 334 height 25
select select "200ml"
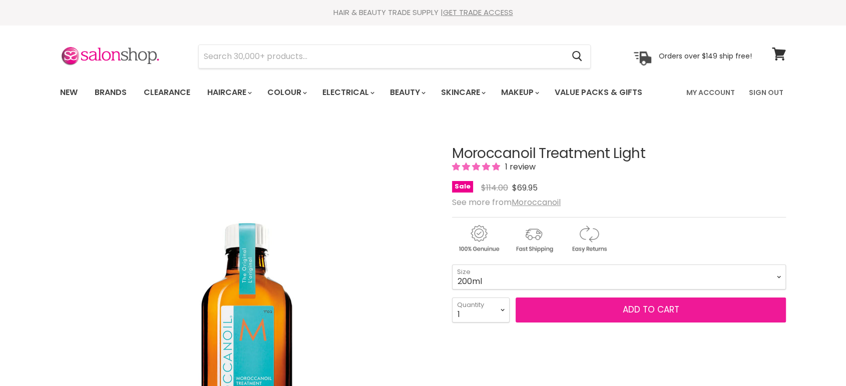
click at [588, 310] on button "Add to cart" at bounding box center [650, 310] width 270 height 25
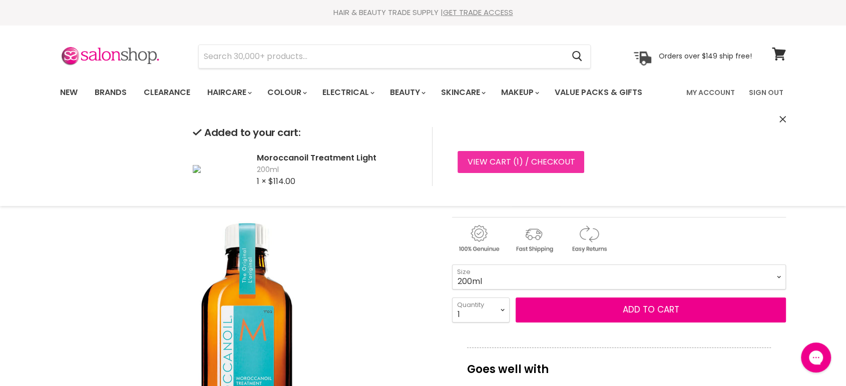
click at [526, 164] on link "View cart ( 1 ) / Checkout" at bounding box center [520, 162] width 127 height 22
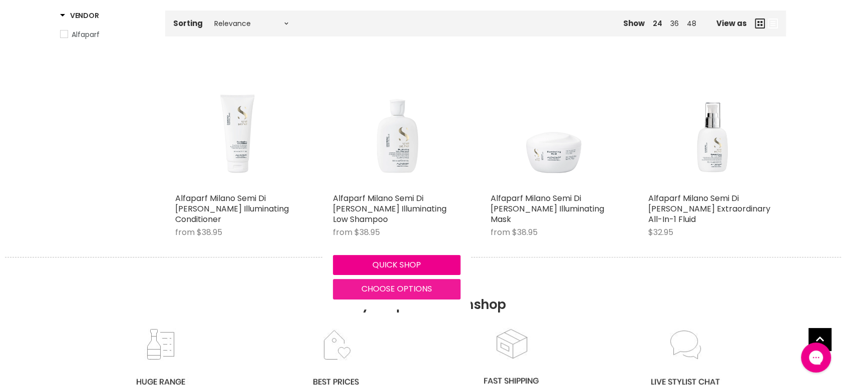
click at [387, 286] on span "Choose options" at bounding box center [396, 289] width 71 height 12
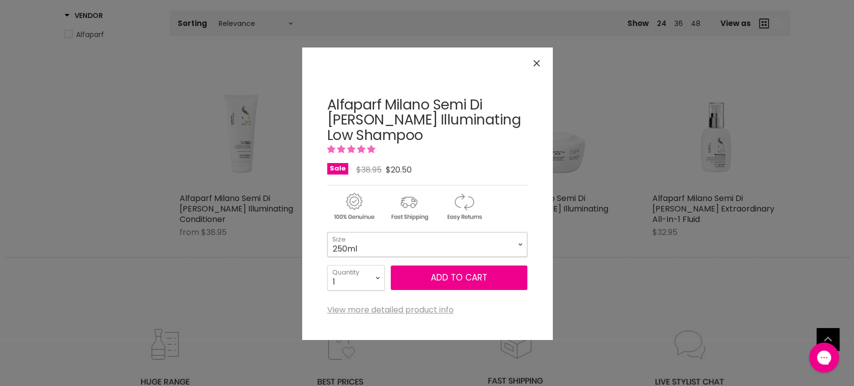
click at [417, 253] on select "250ml 1 Litre" at bounding box center [427, 244] width 200 height 25
click at [327, 232] on select "250ml 1 Litre" at bounding box center [427, 244] width 200 height 25
select select "1 Litre"
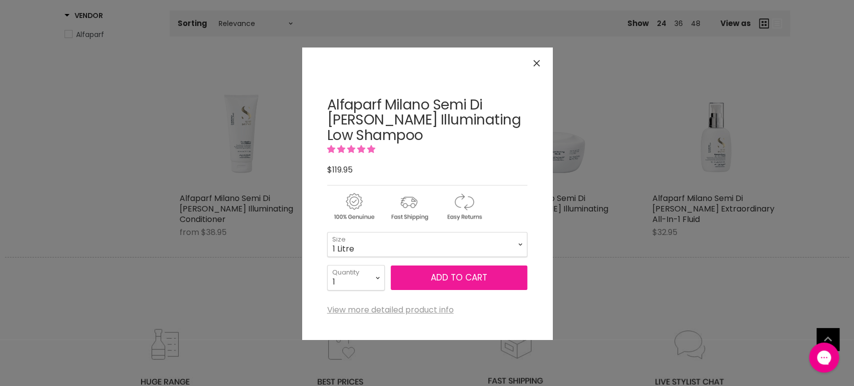
click at [429, 273] on button "Add to cart" at bounding box center [459, 278] width 137 height 25
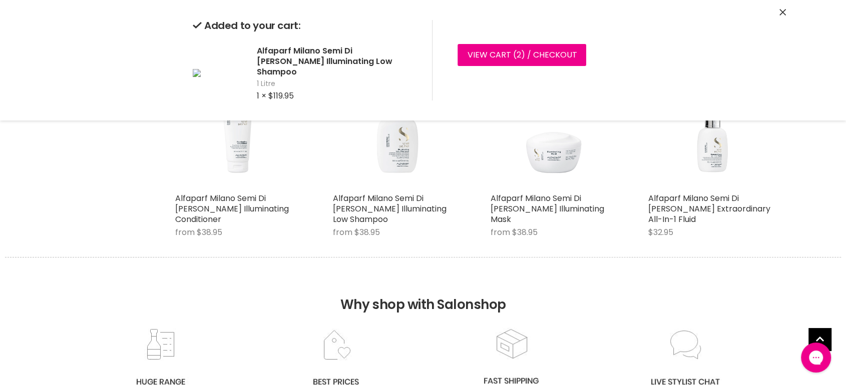
click at [781, 9] on icon "Close" at bounding box center [782, 12] width 7 height 7
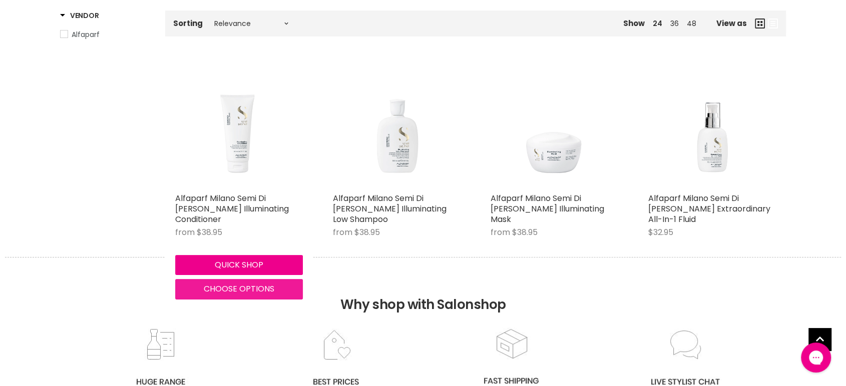
click at [212, 287] on span "Choose options" at bounding box center [239, 289] width 71 height 12
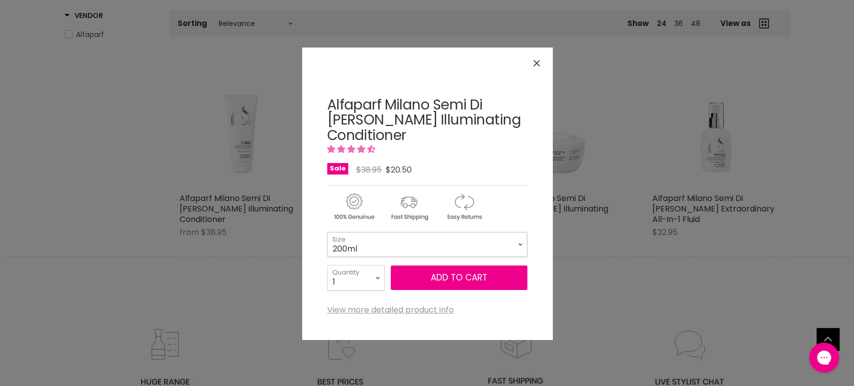
click at [400, 252] on select "200ml 1 Litre" at bounding box center [427, 244] width 200 height 25
click at [327, 232] on select "200ml 1 Litre" at bounding box center [427, 244] width 200 height 25
select select "1 Litre"
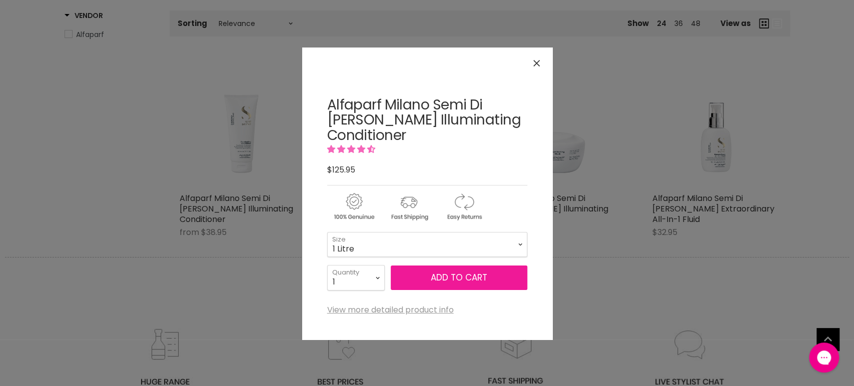
click at [449, 273] on button "Add to cart" at bounding box center [459, 278] width 137 height 25
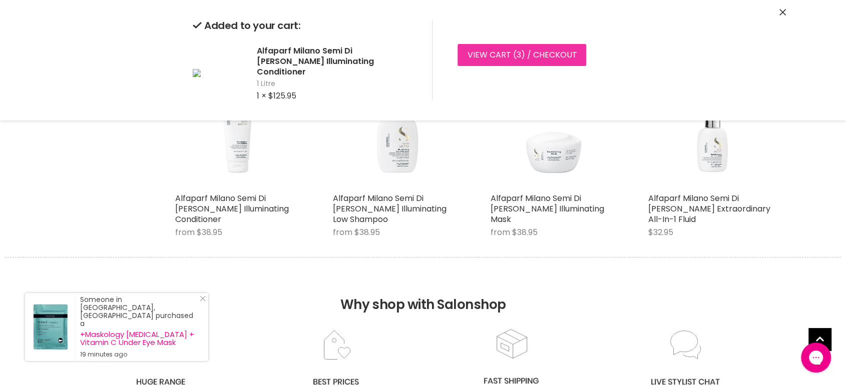
click at [488, 56] on link "View cart ( 3 ) / Checkout" at bounding box center [521, 55] width 129 height 22
